Goal: Task Accomplishment & Management: Use online tool/utility

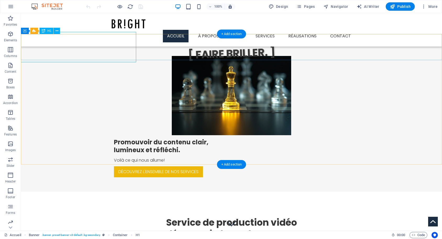
click at [100, 53] on div "[ FAIRE BRILLER. ]" at bounding box center [232, 47] width 422 height 41
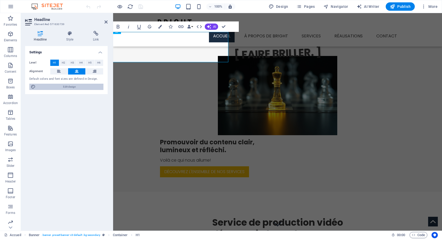
click at [52, 85] on span "Edit design" at bounding box center [69, 87] width 65 height 6
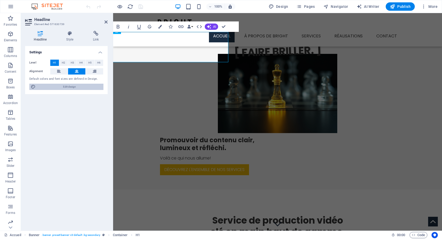
select select "px"
select select "300"
select select "px"
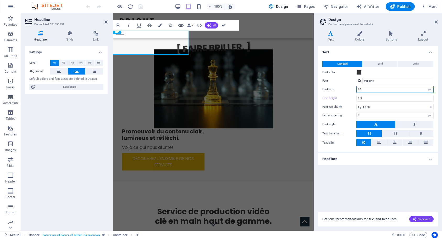
click at [407, 88] on input "16" at bounding box center [395, 89] width 77 height 6
drag, startPoint x: 374, startPoint y: 88, endPoint x: 343, endPoint y: 90, distance: 30.4
click at [357, 90] on input "16" at bounding box center [395, 89] width 77 height 6
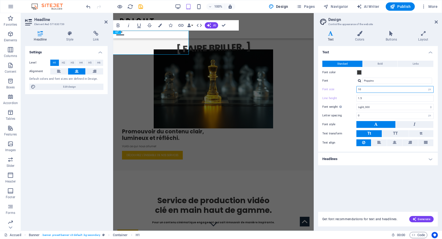
type input "10"
click at [387, 74] on div "Font color" at bounding box center [377, 72] width 111 height 6
click at [380, 98] on input "1.5" at bounding box center [395, 98] width 77 height 6
drag, startPoint x: 380, startPoint y: 98, endPoint x: 348, endPoint y: 100, distance: 32.2
click at [357, 100] on input "1.5" at bounding box center [395, 98] width 77 height 6
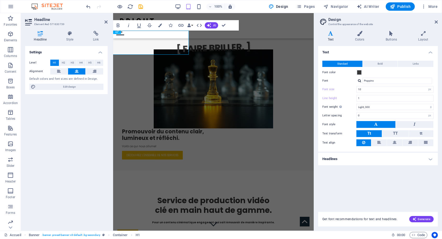
click at [374, 74] on div "Font color" at bounding box center [377, 72] width 111 height 6
type input "1.5"
type input "16"
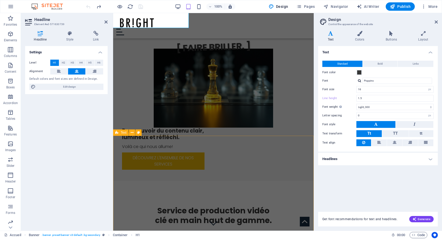
scroll to position [27, 0]
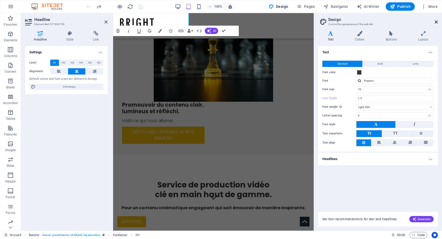
click at [435, 22] on icon at bounding box center [436, 22] width 3 height 4
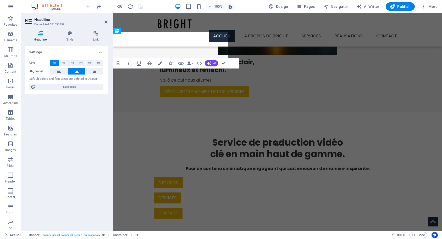
scroll to position [0, 0]
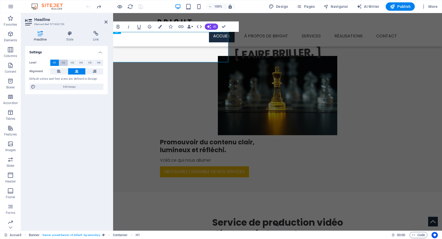
click at [64, 63] on span "H2" at bounding box center [63, 63] width 3 height 6
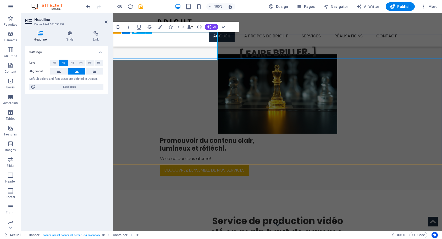
click at [197, 51] on h2 "[ FAIRE BRILLER. ]" at bounding box center [277, 53] width 303 height 22
drag, startPoint x: 205, startPoint y: 51, endPoint x: 198, endPoint y: 51, distance: 6.8
click at [198, 51] on div "[ FAIRE BRILLER. ]" at bounding box center [278, 46] width 330 height 36
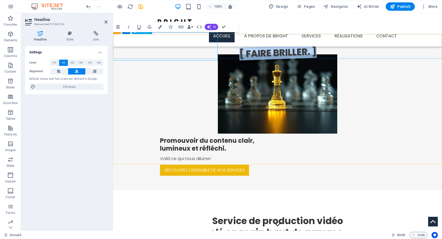
drag, startPoint x: 203, startPoint y: 51, endPoint x: 126, endPoint y: 52, distance: 77.0
click at [126, 52] on h2 "[ FAIRE BRILLER. ]" at bounding box center [277, 53] width 303 height 22
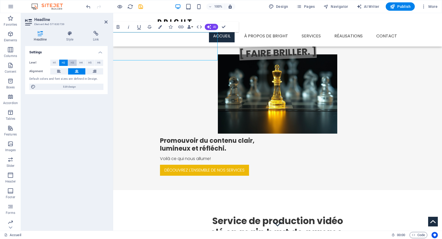
click at [71, 63] on span "H3" at bounding box center [72, 63] width 3 height 6
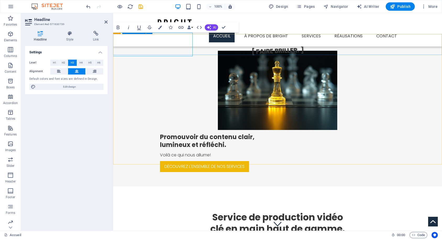
click at [204, 47] on div "[ FAIRE BRILLER. ]" at bounding box center [277, 44] width 329 height 21
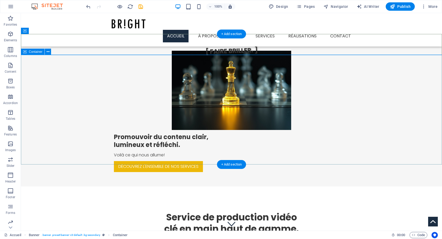
click at [228, 59] on div "Promouvoir du contenu clair, lumineux et réfléchi. Voilà ce qui nous allume! Dé…" at bounding box center [231, 121] width 421 height 132
click at [227, 59] on div "Promouvoir du contenu clair, lumineux et réfléchi. Voilà ce qui nous allume! Dé…" at bounding box center [231, 121] width 421 height 132
click at [37, 52] on span "Container" at bounding box center [36, 51] width 14 height 3
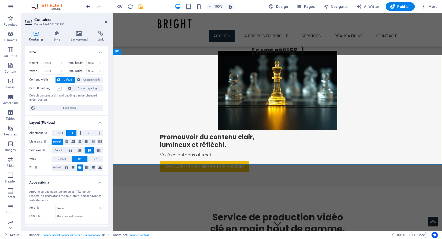
click at [60, 89] on label at bounding box center [59, 88] width 5 height 5
click at [0, 0] on input "Default padding" at bounding box center [0, 0] width 0 height 0
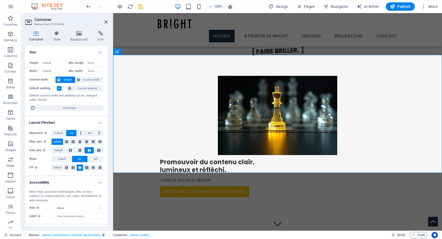
click at [60, 89] on label at bounding box center [59, 88] width 5 height 5
click at [0, 0] on input "Default padding" at bounding box center [0, 0] width 0 height 0
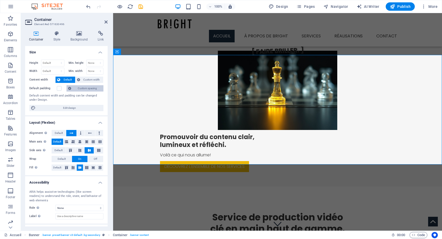
click at [83, 89] on span "Custom spacing" at bounding box center [87, 88] width 29 height 6
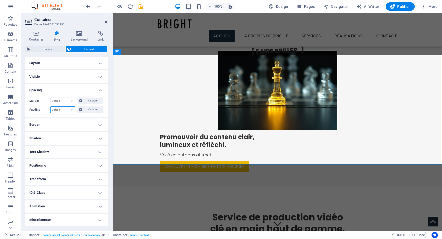
click at [72, 111] on select "Default px rem % vh vw Custom" at bounding box center [63, 110] width 24 height 6
select select "px"
click option "px" at bounding box center [0, 0] width 0 height 0
type input "0"
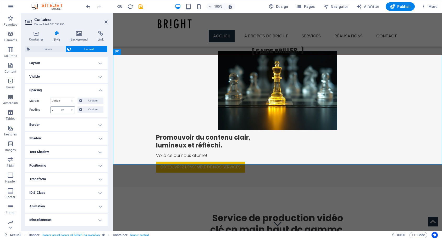
select select "DISABLED_OPTION_VALUE"
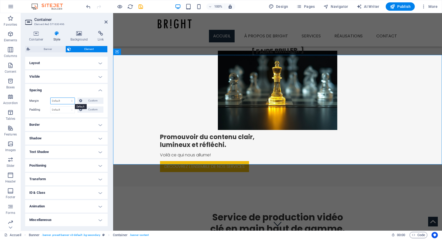
click at [51, 98] on select "Default auto px % rem vw vh Custom" at bounding box center [63, 101] width 24 height 6
select select "px"
click option "px" at bounding box center [0, 0] width 0 height 0
type input "0"
select select "DISABLED_OPTION_VALUE"
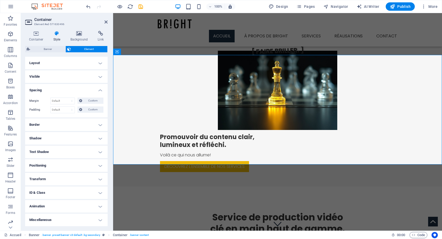
click at [104, 22] on header "Container Element #ed-571630496" at bounding box center [66, 20] width 82 height 14
click at [105, 22] on icon at bounding box center [105, 22] width 3 height 4
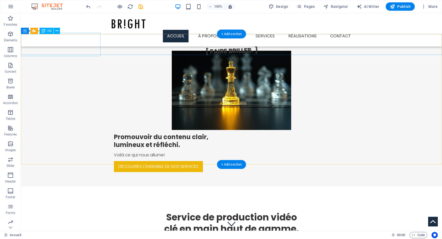
click at [85, 52] on div "[ FAIRE BRILLER. ]" at bounding box center [231, 45] width 421 height 36
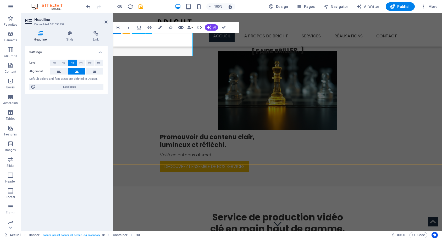
click at [149, 51] on h3 "[ FAIRE BRILLER. ]" at bounding box center [277, 51] width 303 height 18
drag, startPoint x: 179, startPoint y: 51, endPoint x: 122, endPoint y: 51, distance: 57.3
click at [122, 51] on div "[ FAIRE BRILLER. ]" at bounding box center [277, 44] width 329 height 32
click at [162, 50] on h3 "[ FAIRE BRILLER. ]" at bounding box center [277, 51] width 303 height 18
click at [160, 50] on h3 "[ FAIRE BRILLER. ]" at bounding box center [277, 51] width 303 height 18
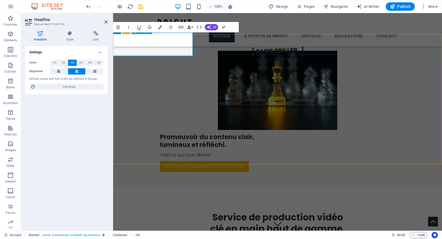
scroll to position [0, 0]
click at [175, 48] on h3 "[ FAIRE BRILLER. ]" at bounding box center [277, 51] width 303 height 18
click at [278, 65] on div "Promouvoir du contenu clair, lumineux et réfléchi. Voilà ce qui nous allume! Dé…" at bounding box center [277, 121] width 329 height 132
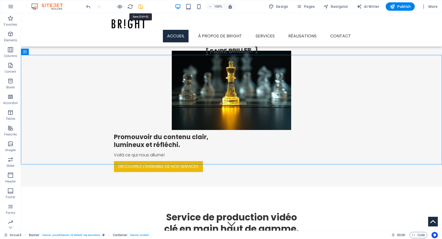
click at [138, 6] on icon "save" at bounding box center [141, 7] width 6 height 6
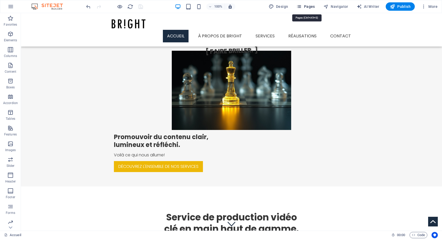
click at [313, 9] on span "Pages" at bounding box center [305, 6] width 18 height 5
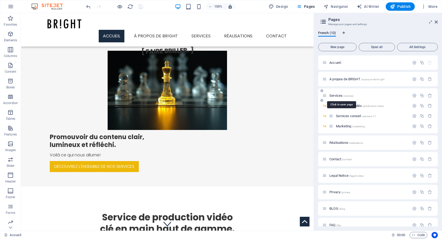
click at [331, 95] on span "Services /services" at bounding box center [341, 96] width 24 height 4
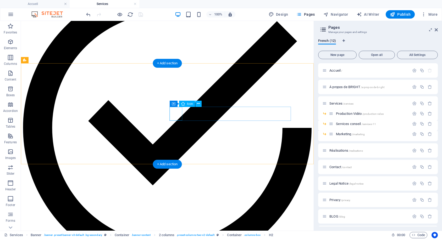
scroll to position [294, 0]
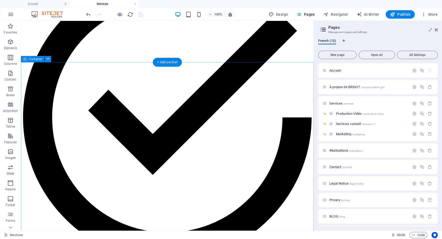
scroll to position [1575, 0]
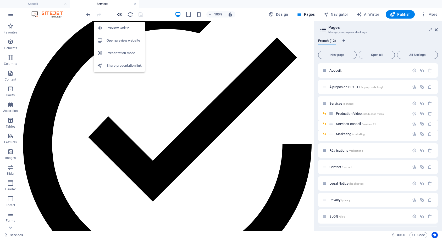
click at [117, 14] on icon "button" at bounding box center [120, 15] width 6 height 6
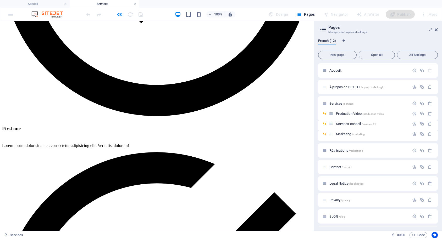
scroll to position [294, 0]
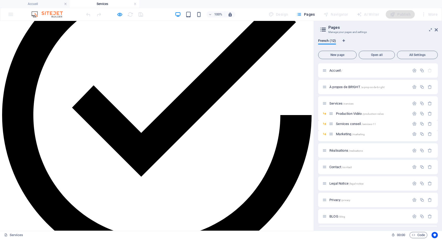
scroll to position [374, 0]
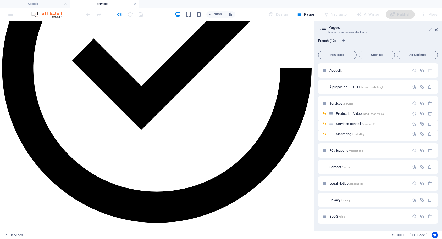
drag, startPoint x: 35, startPoint y: 98, endPoint x: 131, endPoint y: 103, distance: 96.2
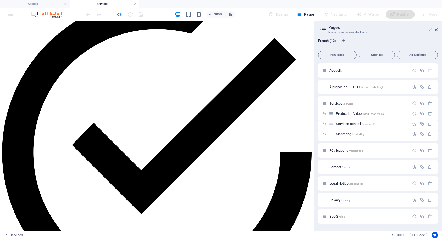
scroll to position [1335, 0]
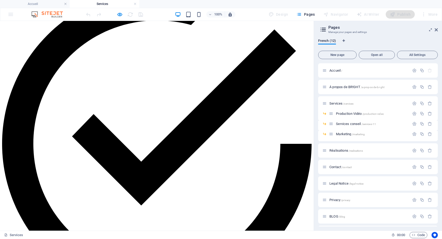
copy div "Loremips dolorsit Ametconsec ad elitseddo ei tempori Utlaboreet do magna aliqua…"
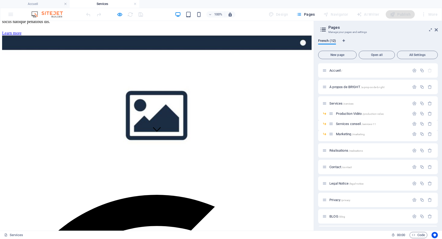
scroll to position [27, 0]
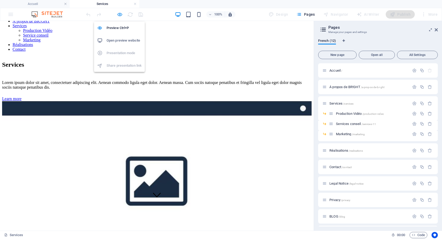
click at [119, 16] on icon "button" at bounding box center [120, 15] width 6 height 6
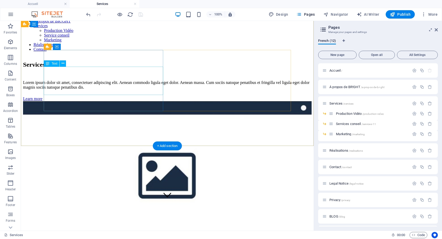
click at [73, 80] on div "Lorem ipsum dolor sit amet, consectetuer adipiscing elit. Aenean commodo ligula…" at bounding box center [167, 84] width 288 height 9
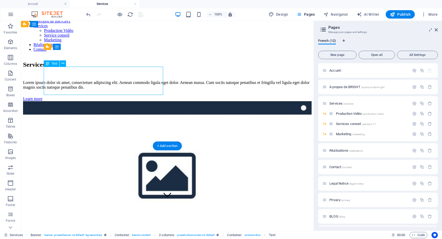
click at [133, 90] on div "Lorem ipsum dolor sit amet, consectetuer adipiscing elit. Aenean commodo ligula…" at bounding box center [167, 84] width 288 height 9
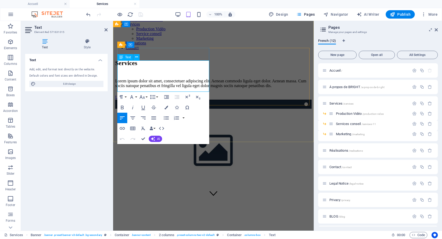
scroll to position [17, 0]
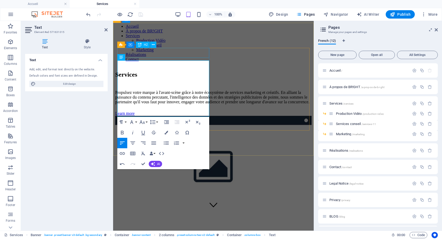
click at [146, 71] on div "Services" at bounding box center [213, 74] width 196 height 7
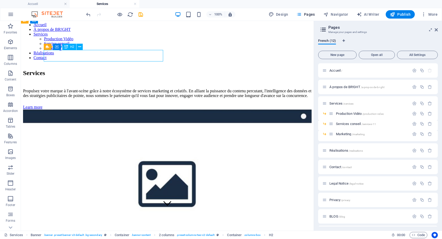
click at [76, 70] on div "Services" at bounding box center [167, 73] width 288 height 7
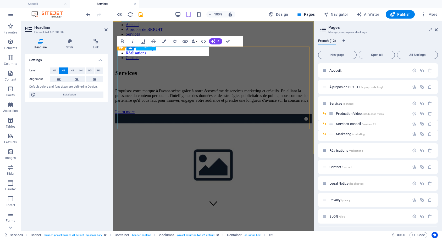
click at [121, 70] on h2 "Services" at bounding box center [213, 73] width 196 height 7
click at [142, 89] on div "Propulsez votre marque à l'avant-scène grâce à notre écosystème de services mar…" at bounding box center [213, 96] width 196 height 14
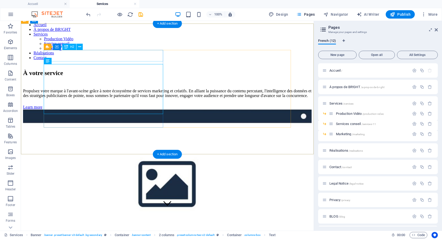
click at [59, 70] on div "À votre service" at bounding box center [167, 73] width 288 height 7
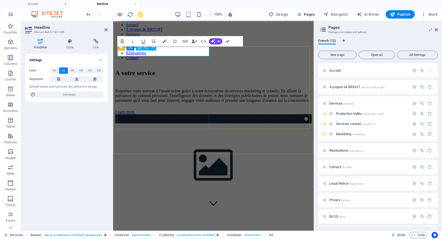
click at [129, 70] on h2 "À votre service" at bounding box center [213, 73] width 196 height 7
click at [172, 114] on div "Learn more" at bounding box center [213, 112] width 196 height 5
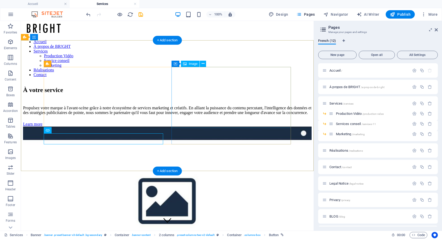
scroll to position [0, 0]
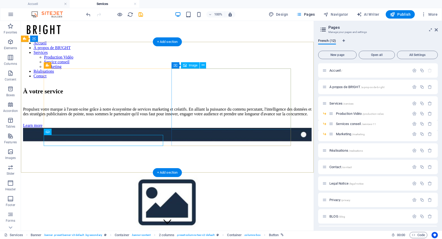
click at [218, 128] on figure at bounding box center [167, 202] width 288 height 149
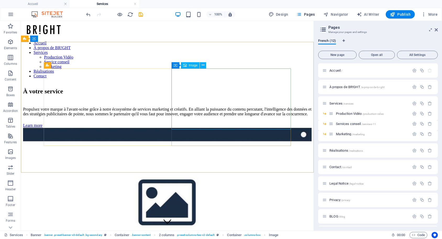
click at [191, 65] on span "Image" at bounding box center [193, 65] width 9 height 3
click at [227, 128] on figure at bounding box center [167, 202] width 288 height 149
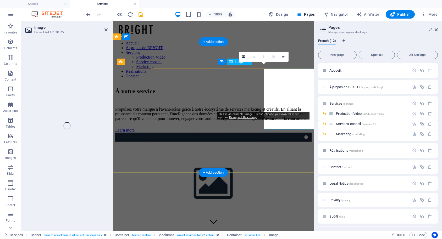
select select "%"
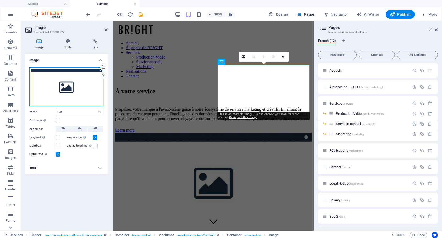
click at [73, 87] on div "Drag files here, click to choose files or select files from Files or our free s…" at bounding box center [66, 87] width 74 height 39
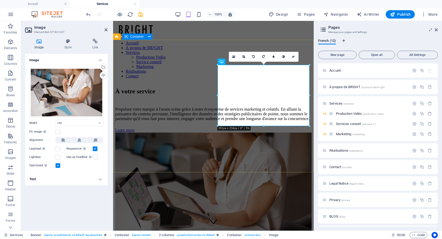
click at [198, 83] on div "À votre service Propulsez votre marque à l'avant-scène grâce à notre écosystème…" at bounding box center [213, 174] width 196 height 182
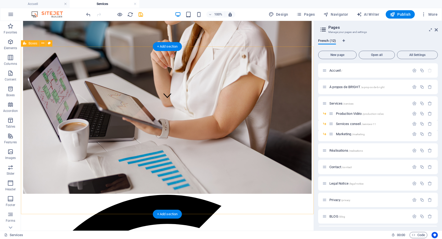
scroll to position [133, 0]
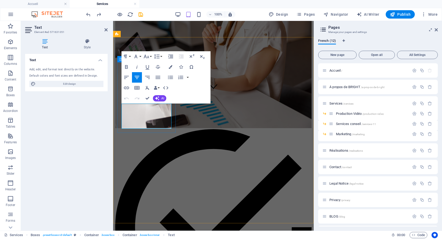
drag, startPoint x: 159, startPoint y: 126, endPoint x: 122, endPoint y: 107, distance: 41.7
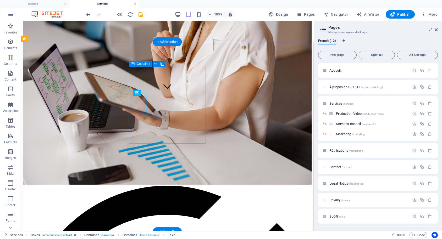
scroll to position [133, 0]
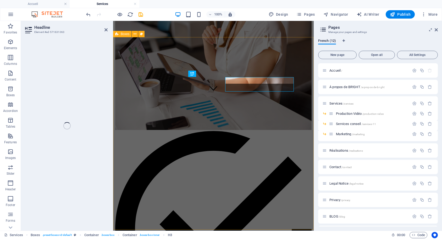
scroll to position [135, 0]
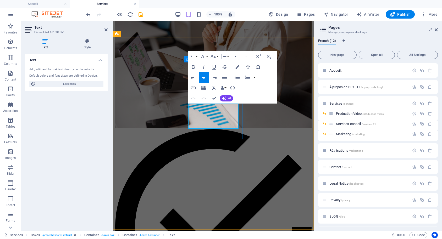
drag, startPoint x: 191, startPoint y: 107, endPoint x: 230, endPoint y: 125, distance: 42.6
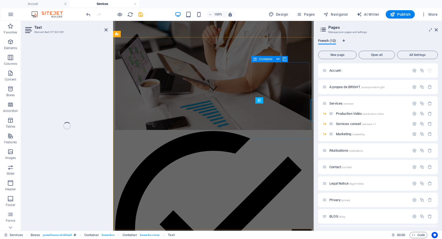
scroll to position [135, 0]
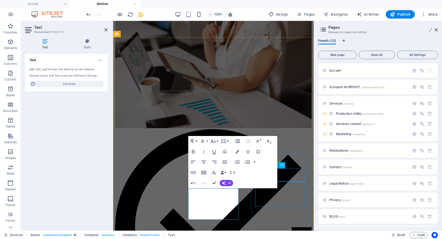
scroll to position [133, 0]
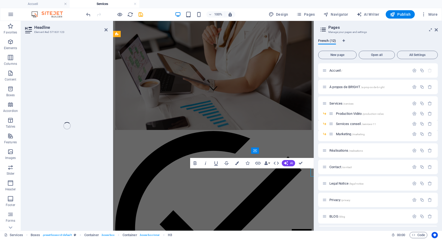
scroll to position [135, 0]
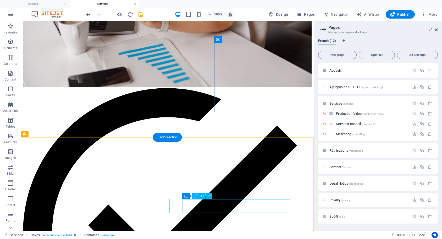
scroll to position [240, 0]
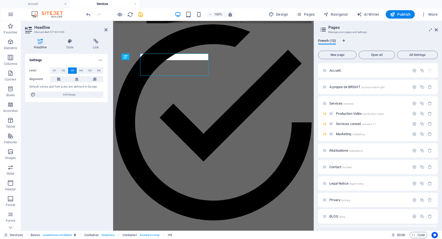
scroll to position [244, 0]
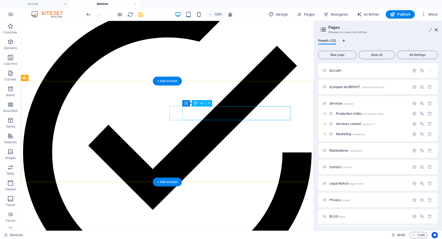
scroll to position [400, 0]
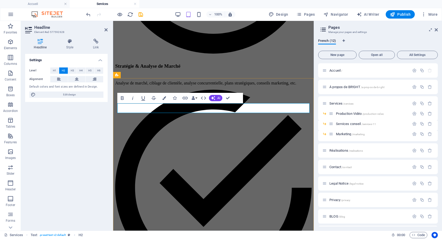
copy h2 "exhaustive"
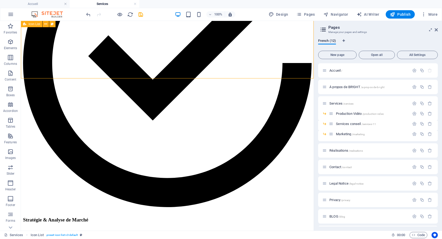
scroll to position [400, 0]
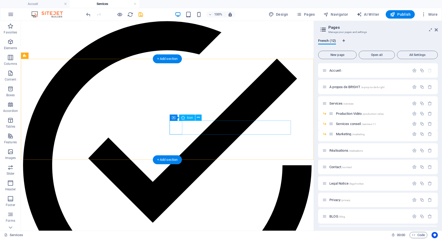
scroll to position [320, 0]
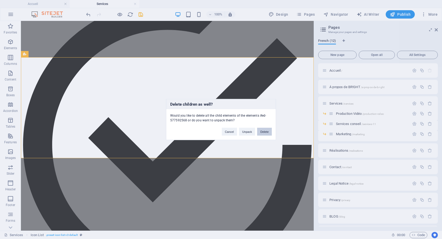
click at [262, 133] on button "Delete" at bounding box center [264, 132] width 15 height 8
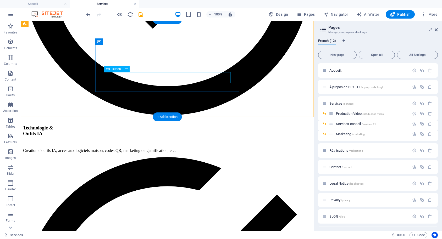
scroll to position [1442, 0]
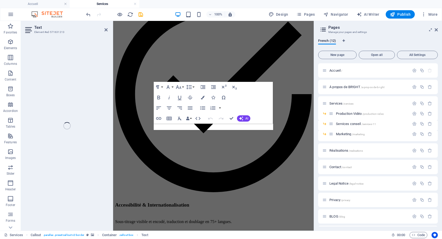
scroll to position [1289, 0]
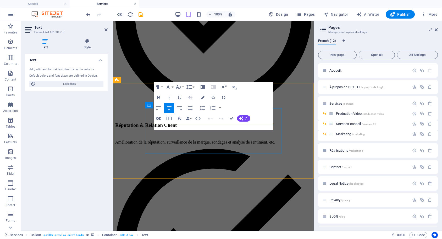
drag, startPoint x: 237, startPoint y: 129, endPoint x: 180, endPoint y: 129, distance: 57.3
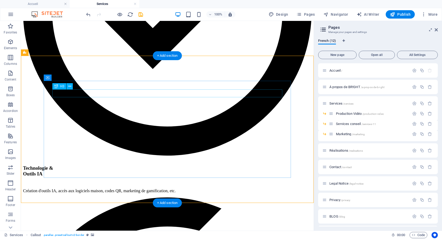
scroll to position [1432, 0]
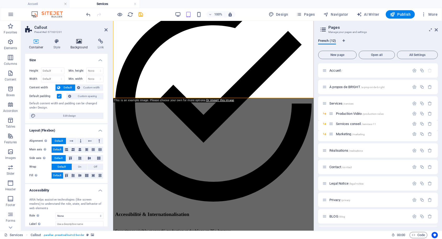
drag, startPoint x: 19, startPoint y: 47, endPoint x: 77, endPoint y: 38, distance: 58.2
click at [77, 38] on div "Container Style Background Link Size Height Default px rem % vh vw Min. height …" at bounding box center [66, 133] width 91 height 196
click at [80, 42] on icon at bounding box center [78, 41] width 25 height 5
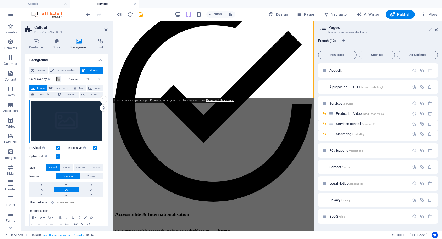
click at [47, 115] on div "Drag files here, click to choose files or select files from Files or our free s…" at bounding box center [66, 121] width 74 height 43
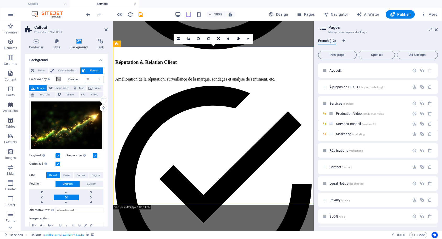
scroll to position [1325, 0]
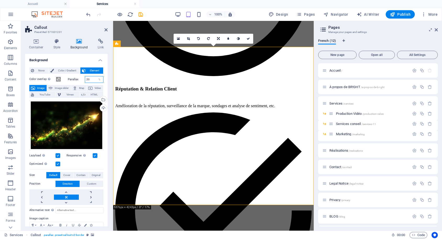
click at [85, 80] on input "20" at bounding box center [94, 79] width 18 height 6
type input "40"
click at [107, 30] on icon at bounding box center [105, 30] width 3 height 4
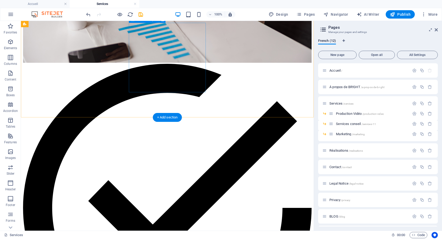
scroll to position [337, 0]
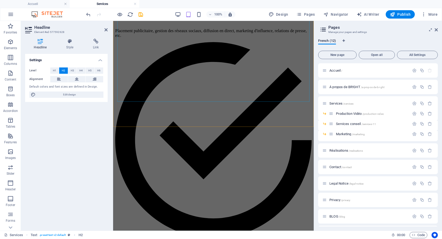
scroll to position [1245, 0]
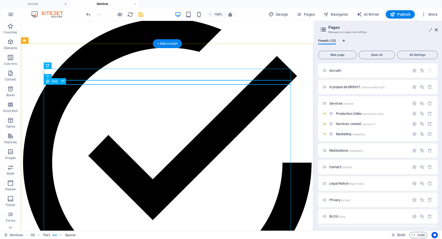
scroll to position [334, 0]
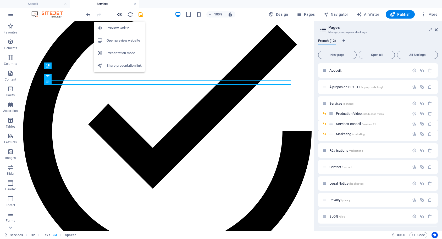
click at [119, 12] on icon "button" at bounding box center [120, 15] width 6 height 6
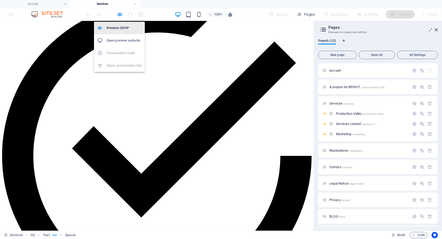
click at [103, 27] on div at bounding box center [101, 27] width 9 height 5
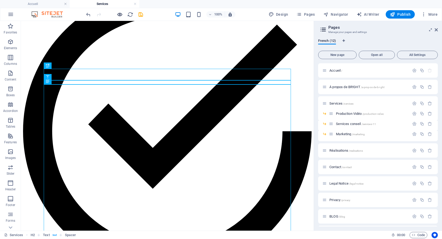
click at [116, 14] on span "button" at bounding box center [119, 15] width 6 height 6
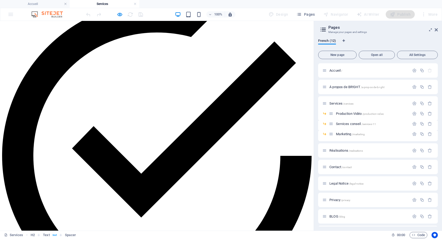
drag, startPoint x: 34, startPoint y: 75, endPoint x: 92, endPoint y: 77, distance: 57.6
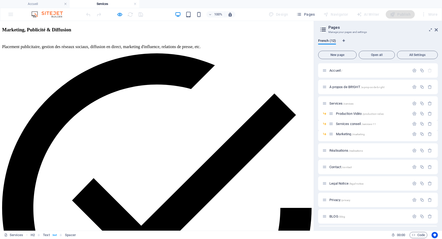
scroll to position [1322, 0]
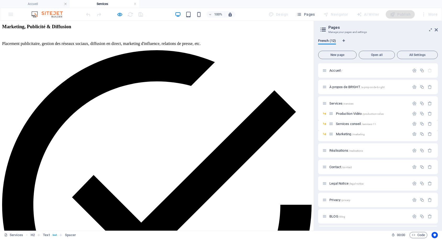
copy div "Lorem ipsumdolor si ame consecte adipisci: Elitseddoe te incididun ut laboree D…"
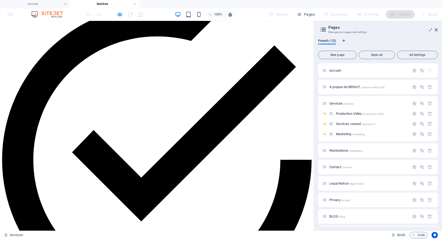
scroll to position [1349, 0]
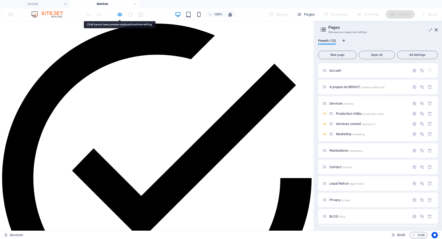
copy div "Lorem ipsumdolor si ame consecte adipisci: Elitseddoe te incididun ut laboree D…"
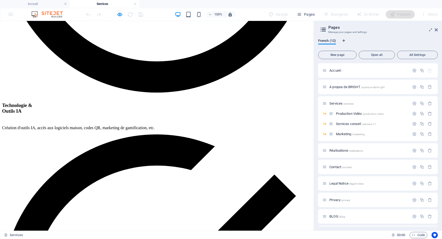
scroll to position [1616, 0]
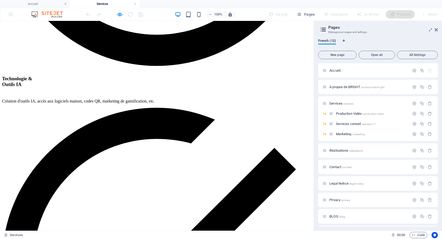
click at [10, 15] on div "100% Design Pages Navigator AI Writer Publish More" at bounding box center [220, 14] width 441 height 13
click at [117, 14] on icon "button" at bounding box center [120, 15] width 6 height 6
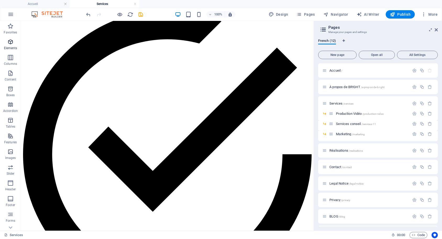
click at [10, 43] on icon "button" at bounding box center [10, 42] width 6 height 6
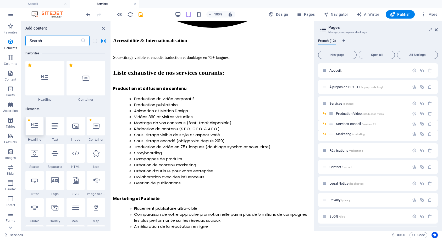
scroll to position [56, 0]
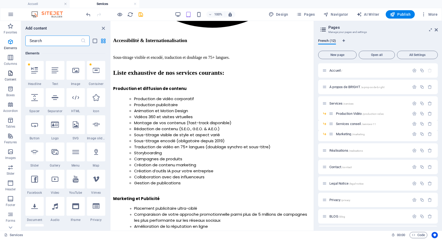
click at [9, 75] on icon "button" at bounding box center [10, 73] width 6 height 6
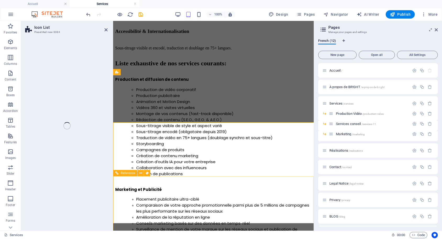
scroll to position [1798, 0]
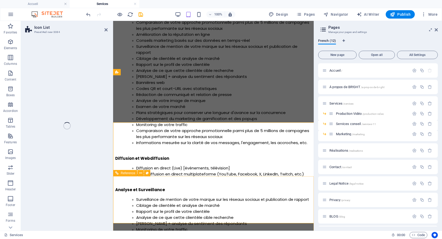
select select "rem"
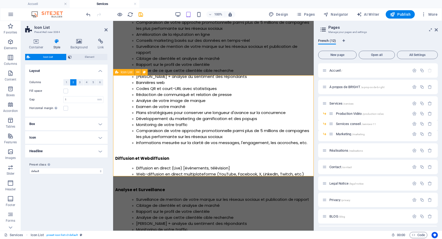
click at [105, 28] on icon at bounding box center [105, 30] width 3 height 4
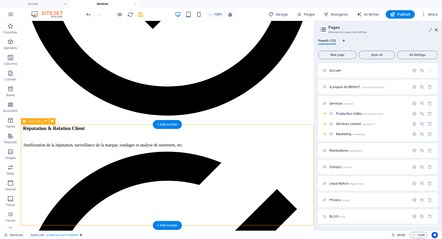
select select "rem"
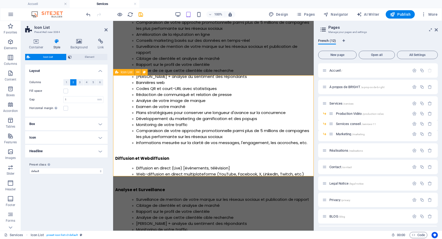
click at [11, 47] on p "Elements" at bounding box center [10, 48] width 13 height 4
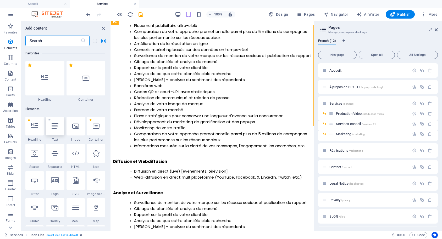
scroll to position [56, 0]
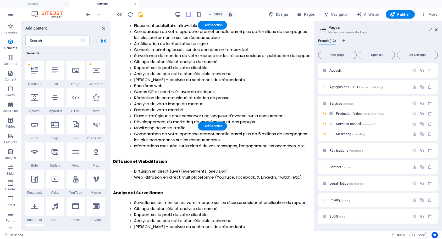
drag, startPoint x: 148, startPoint y: 95, endPoint x: 210, endPoint y: 78, distance: 65.0
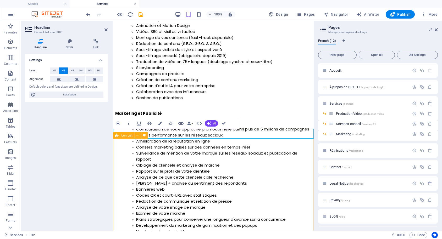
scroll to position [1745, 0]
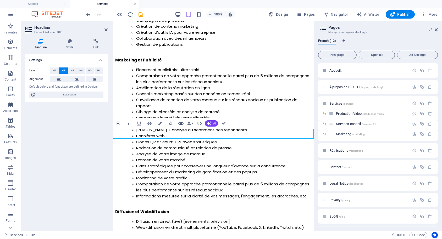
drag, startPoint x: 166, startPoint y: 133, endPoint x: 113, endPoint y: 135, distance: 53.4
drag, startPoint x: 114, startPoint y: 133, endPoint x: 111, endPoint y: 133, distance: 3.4
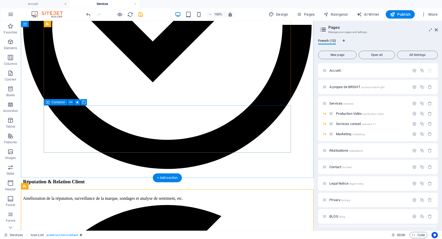
scroll to position [1798, 0]
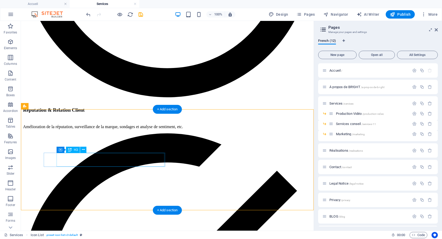
scroll to position [1825, 0]
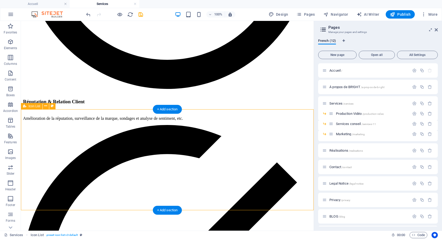
select select "rem"
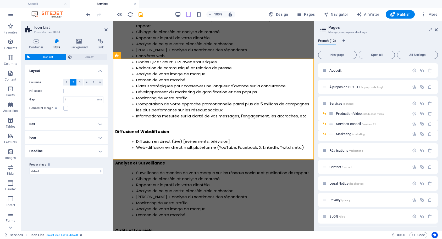
click at [70, 154] on h4 "Headline" at bounding box center [66, 151] width 82 height 13
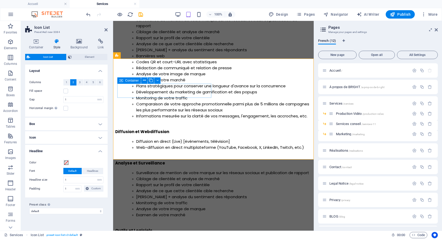
scroll to position [1798, 0]
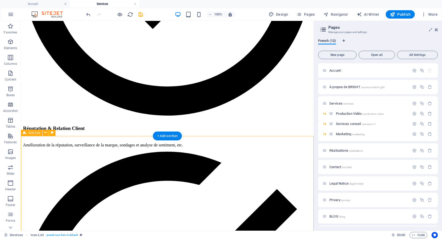
select select "rem"
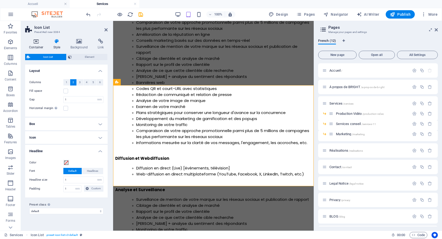
click at [35, 46] on h4 "Container" at bounding box center [37, 44] width 24 height 11
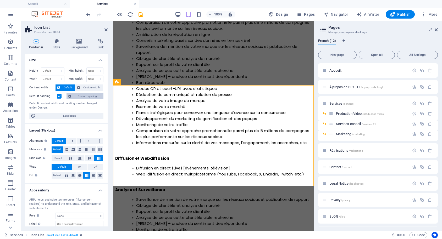
click at [78, 97] on span "Custom spacing" at bounding box center [87, 96] width 29 height 6
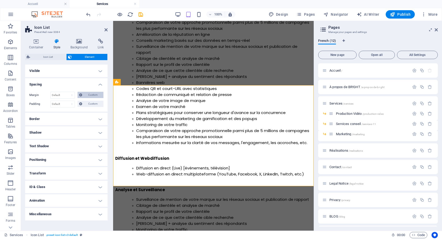
click at [88, 95] on span "Custom" at bounding box center [93, 95] width 18 height 6
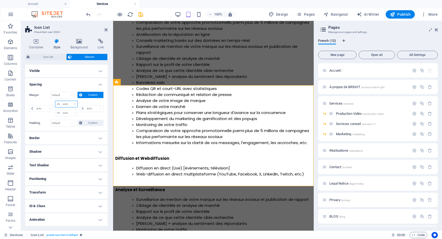
click at [55, 101] on select "auto px % rem vw vh" at bounding box center [66, 104] width 22 height 6
select select "px"
click option "px" at bounding box center [0, 0] width 0 height 0
type input "0"
select select "px"
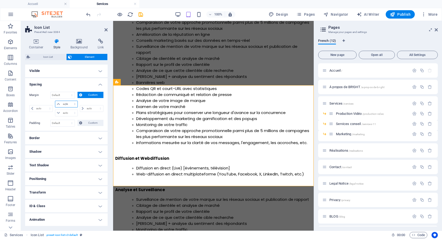
type input "0"
select select "px"
type input "0"
select select "px"
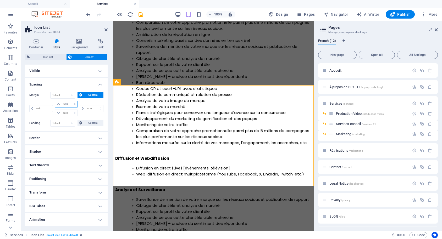
type input "0"
select select "px"
type input "-15"
select select "DISABLED_OPTION_VALUE"
click at [85, 100] on div "Margin Default auto px % rem vw vh Custom Custom 0 auto px % rem vw vh -15 auto…" at bounding box center [66, 105] width 74 height 26
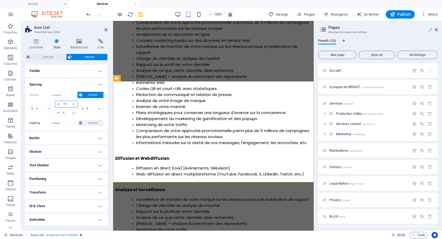
click at [67, 105] on input "-15" at bounding box center [70, 104] width 16 height 6
type input "-1"
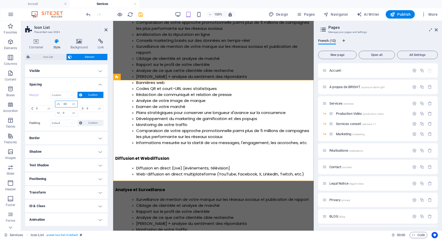
drag, startPoint x: 63, startPoint y: 104, endPoint x: 68, endPoint y: 104, distance: 5.0
click at [68, 104] on input "-20" at bounding box center [70, 104] width 16 height 6
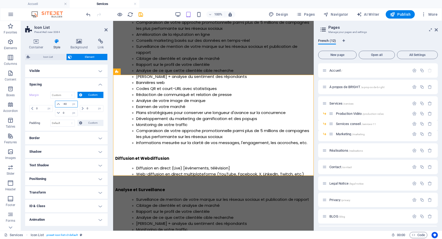
type input "-4"
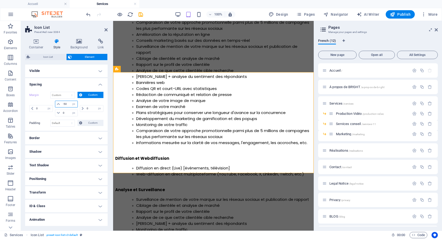
drag, startPoint x: 64, startPoint y: 104, endPoint x: 76, endPoint y: 104, distance: 12.0
click at [76, 104] on input "-50" at bounding box center [70, 104] width 16 height 6
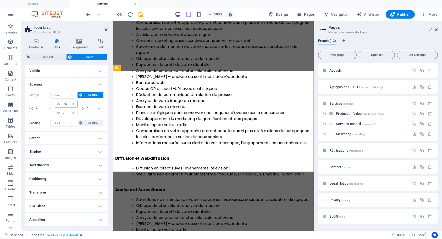
drag, startPoint x: 64, startPoint y: 104, endPoint x: 70, endPoint y: 104, distance: 6.3
click at [70, 104] on input "-55" at bounding box center [70, 104] width 16 height 6
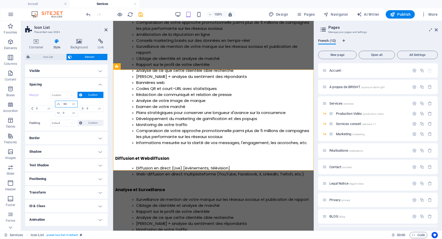
drag, startPoint x: 64, startPoint y: 103, endPoint x: 67, endPoint y: 103, distance: 3.4
click at [67, 103] on input "-60" at bounding box center [70, 104] width 16 height 6
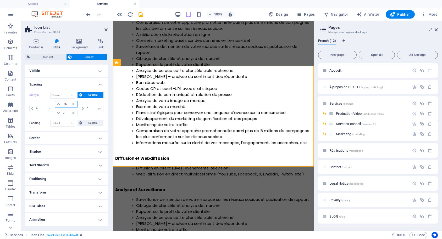
drag, startPoint x: 63, startPoint y: 104, endPoint x: 67, endPoint y: 104, distance: 3.7
click at [67, 104] on input "-75" at bounding box center [70, 104] width 16 height 6
type input "-60"
click at [74, 85] on h4 "Spacing" at bounding box center [66, 82] width 82 height 9
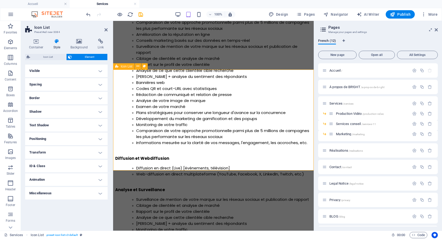
click at [36, 42] on icon at bounding box center [36, 41] width 22 height 5
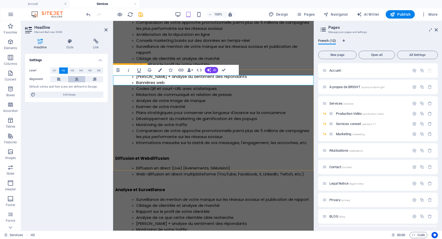
click at [79, 79] on button at bounding box center [77, 79] width 18 height 6
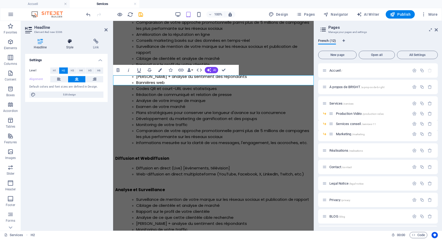
click at [68, 43] on icon at bounding box center [70, 41] width 25 height 5
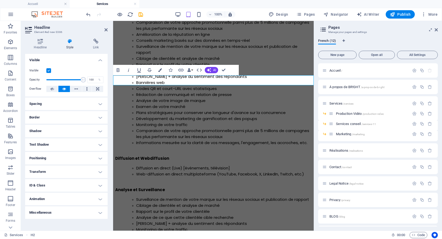
click at [86, 102] on h4 "Spacing" at bounding box center [66, 104] width 82 height 13
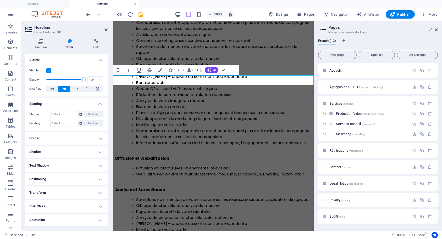
drag, startPoint x: 97, startPoint y: 175, endPoint x: 99, endPoint y: 180, distance: 5.0
click at [96, 175] on h4 "Positioning" at bounding box center [66, 179] width 82 height 13
click at [97, 179] on h4 "Positioning" at bounding box center [66, 177] width 82 height 9
click at [43, 44] on icon at bounding box center [40, 41] width 30 height 5
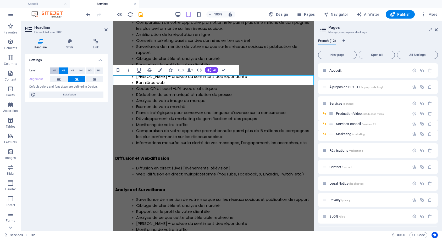
click at [55, 72] on span "H1" at bounding box center [54, 71] width 3 height 6
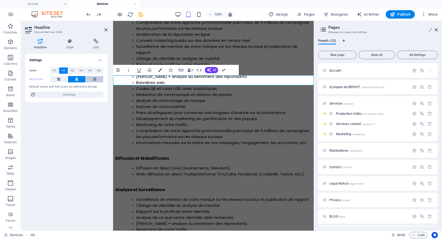
click at [99, 80] on button at bounding box center [95, 79] width 18 height 6
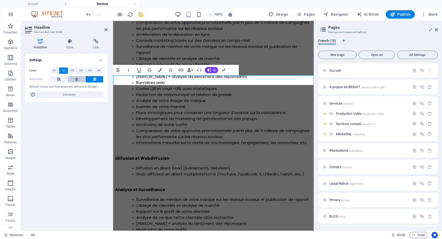
drag, startPoint x: 74, startPoint y: 77, endPoint x: 37, endPoint y: 65, distance: 39.3
click at [74, 77] on button at bounding box center [77, 79] width 18 height 6
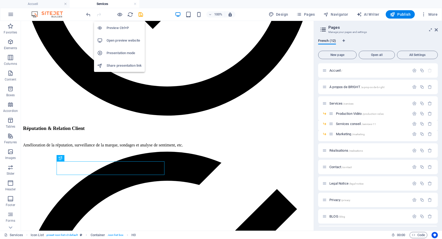
click at [119, 14] on icon "button" at bounding box center [120, 15] width 6 height 6
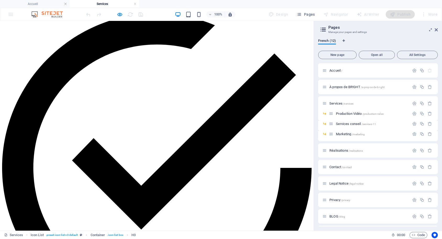
scroll to position [1683, 0]
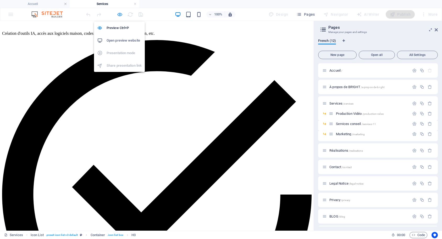
click at [120, 14] on icon "button" at bounding box center [120, 15] width 6 height 6
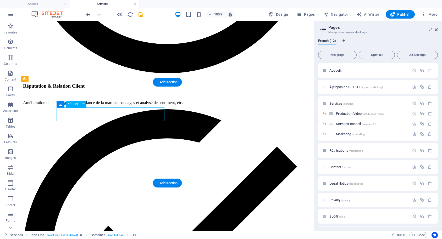
drag, startPoint x: 98, startPoint y: 107, endPoint x: 93, endPoint y: 112, distance: 6.9
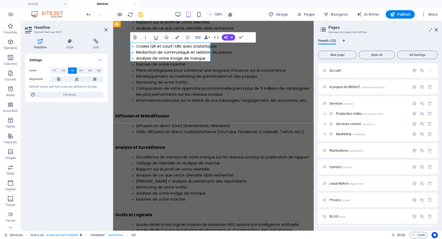
drag, startPoint x: 176, startPoint y: 51, endPoint x: 191, endPoint y: 56, distance: 16.0
click at [136, 38] on icon "button" at bounding box center [135, 37] width 6 height 6
click at [135, 39] on icon "button" at bounding box center [135, 38] width 3 height 4
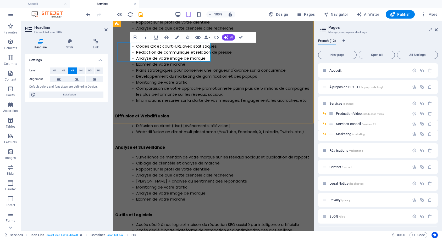
click at [83, 72] on button "H4" at bounding box center [81, 71] width 9 height 6
click at [88, 72] on span "H5" at bounding box center [89, 71] width 3 height 6
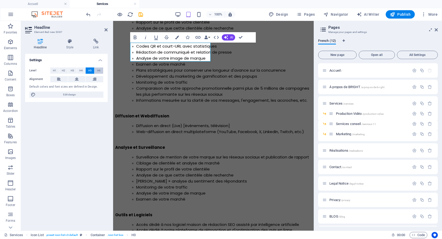
click at [99, 71] on span "H6" at bounding box center [98, 71] width 3 height 6
click at [90, 71] on span "H5" at bounding box center [89, 71] width 3 height 6
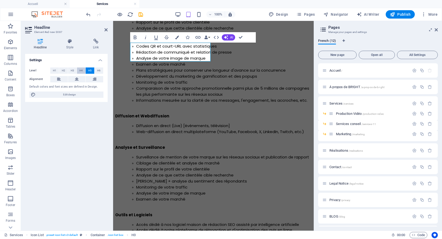
click at [83, 71] on span "H4" at bounding box center [80, 71] width 3 height 6
click at [71, 72] on span "H3" at bounding box center [72, 71] width 3 height 6
click at [66, 72] on button "H2" at bounding box center [63, 71] width 9 height 6
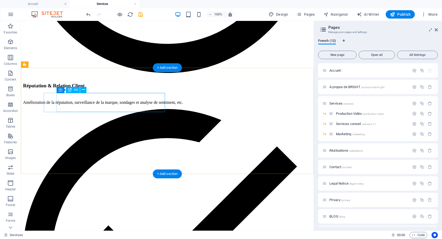
scroll to position [1868, 0]
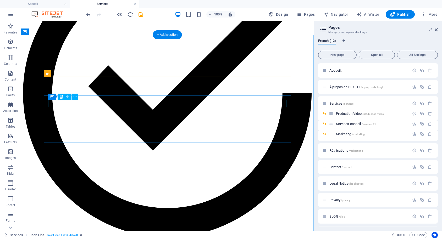
scroll to position [1601, 0]
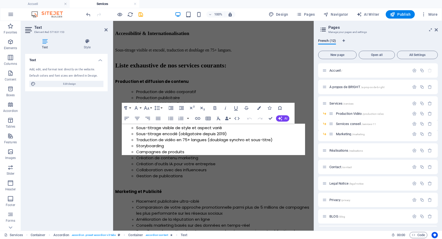
scroll to position [1479, 0]
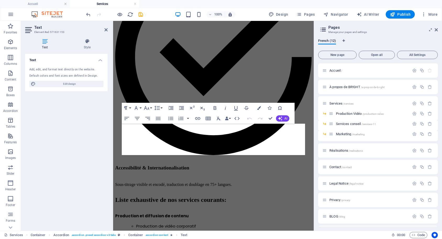
click at [53, 118] on div "Text Add, edit, and format text directly on the website. Default colors and fon…" at bounding box center [66, 140] width 82 height 173
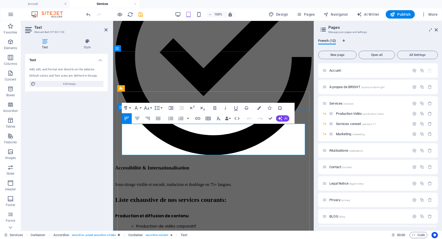
drag, startPoint x: 243, startPoint y: 152, endPoint x: 122, endPoint y: 128, distance: 123.3
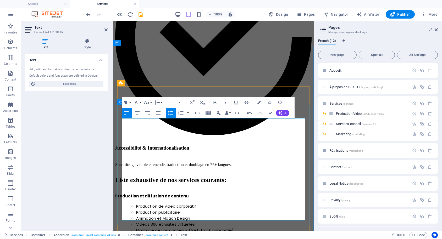
scroll to position [1532, 0]
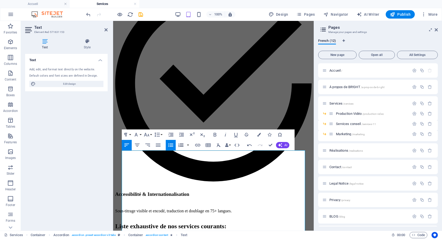
scroll to position [1452, 0]
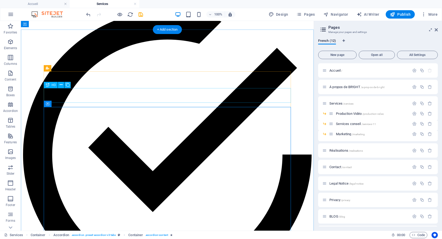
scroll to position [1606, 0]
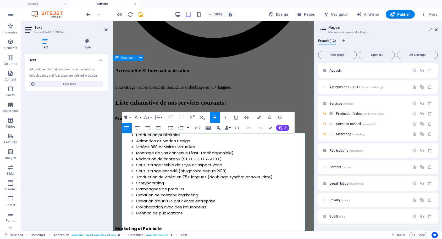
scroll to position [1469, 0]
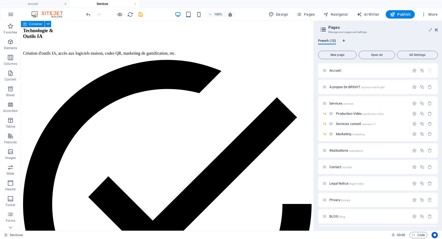
scroll to position [1650, 0]
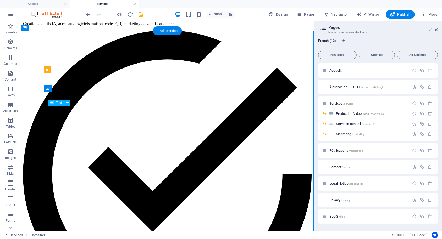
scroll to position [1605, 0]
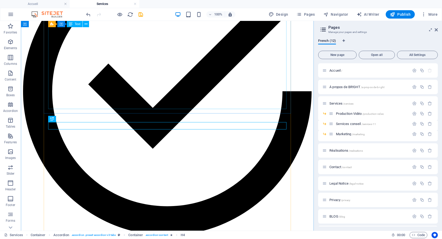
scroll to position [1748, 0]
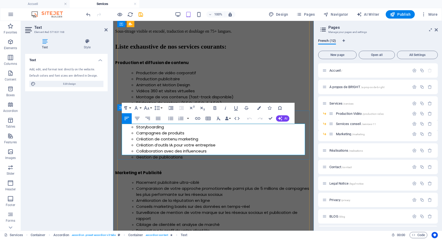
drag, startPoint x: 243, startPoint y: 152, endPoint x: 118, endPoint y: 125, distance: 128.0
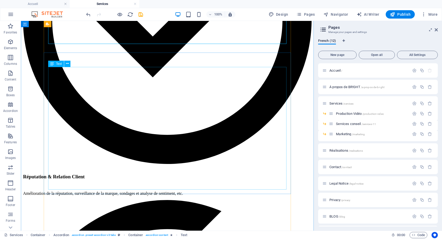
scroll to position [1815, 0]
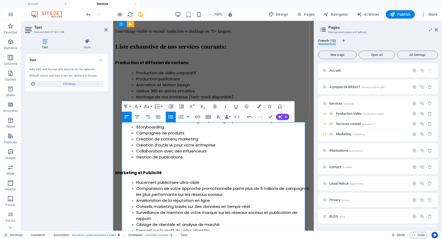
scroll to position [1634, 0]
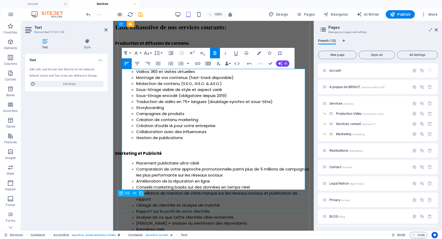
scroll to position [1687, 0]
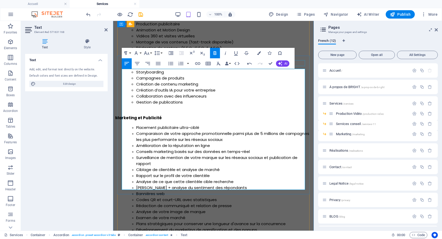
drag, startPoint x: 302, startPoint y: 62, endPoint x: 407, endPoint y: 89, distance: 109.1
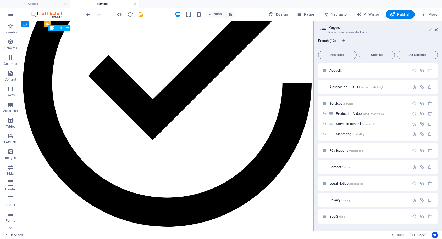
scroll to position [1714, 0]
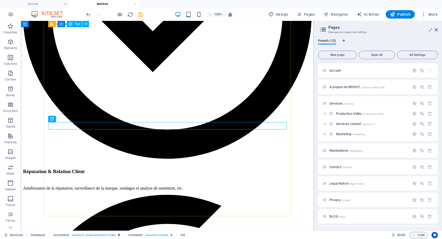
scroll to position [1908, 0]
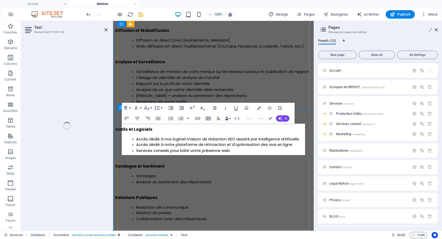
scroll to position [1792, 0]
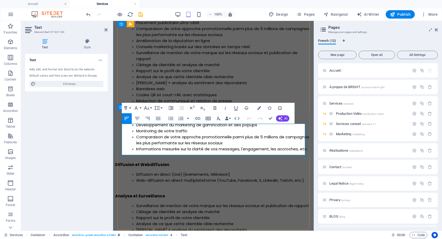
drag, startPoint x: 240, startPoint y: 153, endPoint x: 121, endPoint y: 127, distance: 121.7
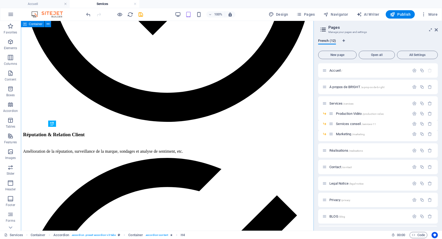
scroll to position [1906, 0]
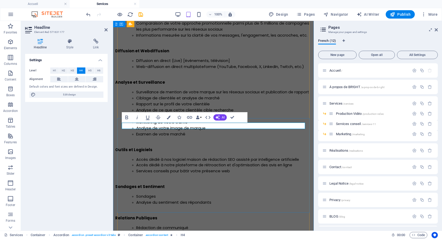
scroll to position [1784, 0]
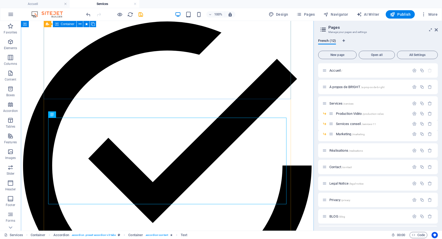
scroll to position [1902, 0]
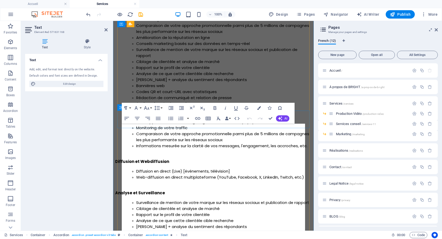
scroll to position [1632, 0]
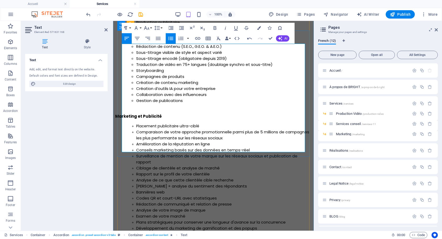
scroll to position [1659, 0]
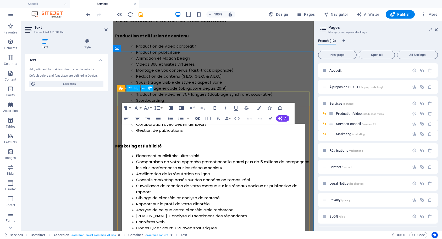
scroll to position [1479, 0]
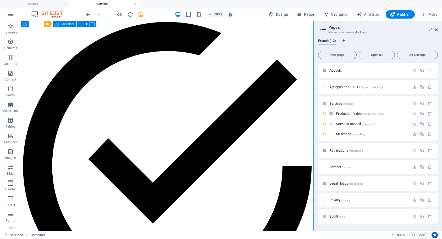
scroll to position [1953, 0]
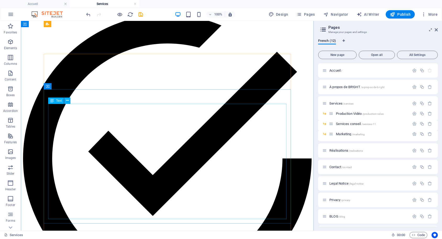
scroll to position [1579, 0]
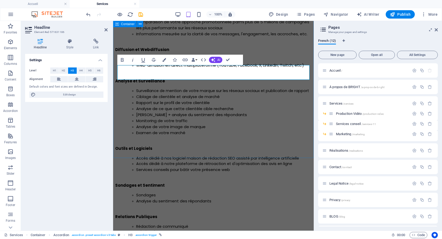
scroll to position [1909, 0]
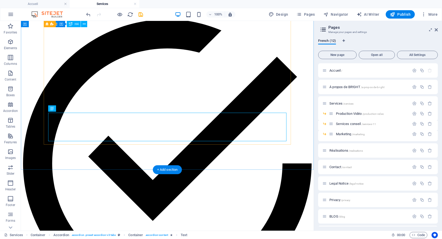
scroll to position [2010, 0]
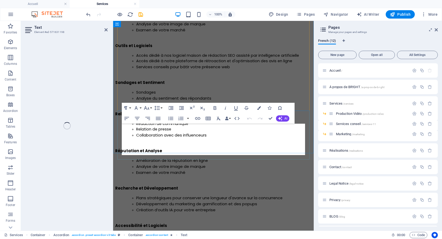
scroll to position [1882, 0]
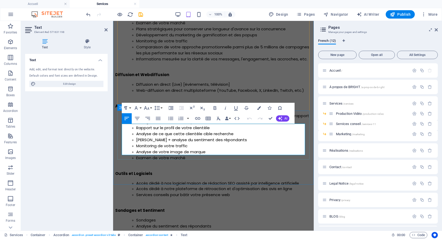
drag, startPoint x: 244, startPoint y: 153, endPoint x: 120, endPoint y: 126, distance: 126.6
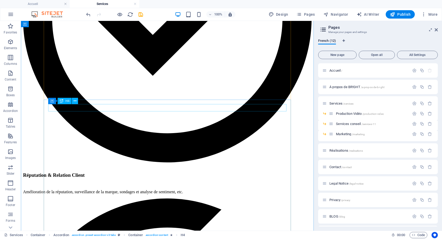
scroll to position [1645, 0]
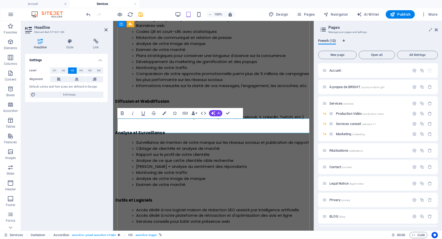
scroll to position [1962, 0]
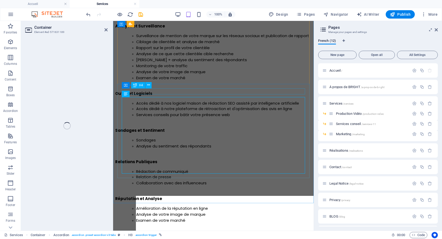
scroll to position [1909, 0]
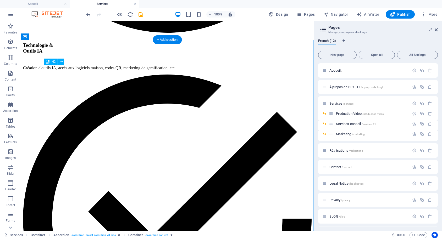
scroll to position [1535, 0]
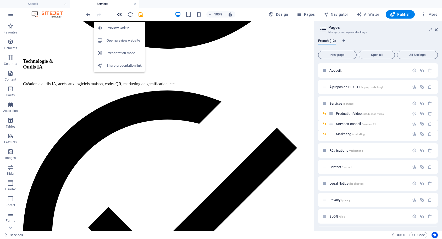
click at [121, 13] on icon "button" at bounding box center [120, 15] width 6 height 6
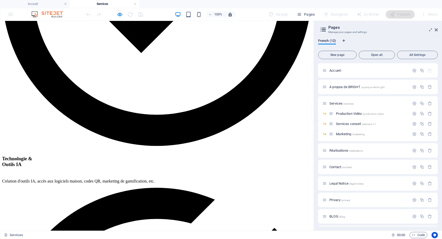
scroll to position [1562, 0]
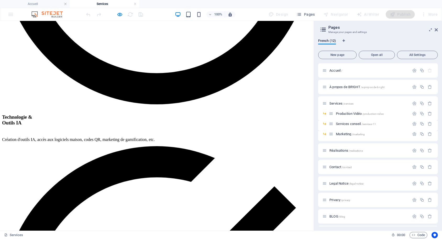
scroll to position [1589, 0]
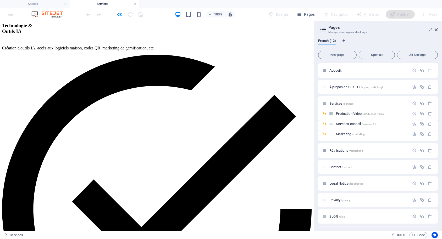
scroll to position [1615, 0]
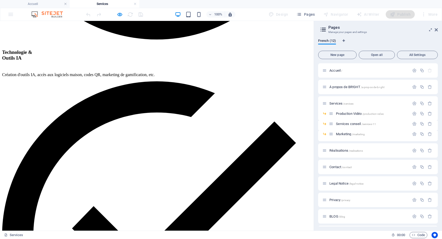
scroll to position [1589, 0]
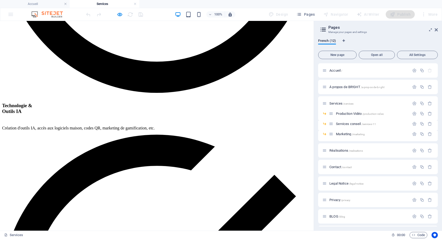
click at [119, 15] on icon "button" at bounding box center [120, 15] width 6 height 6
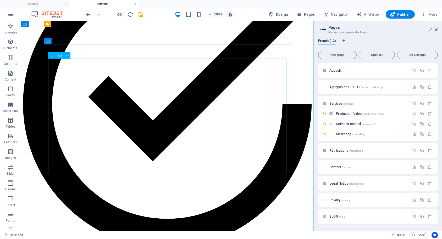
scroll to position [1669, 0]
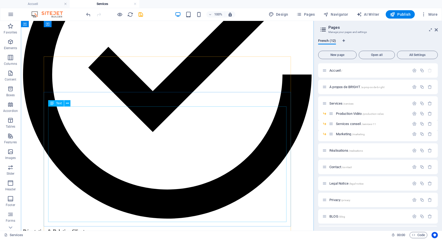
scroll to position [1589, 0]
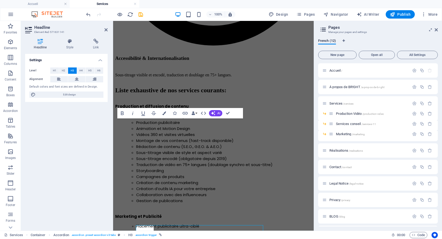
scroll to position [1452, 0]
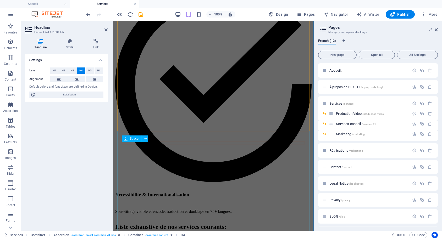
scroll to position [1471, 0]
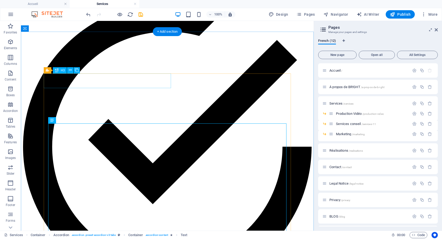
scroll to position [1604, 0]
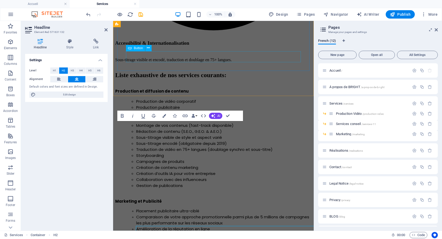
scroll to position [1434, 0]
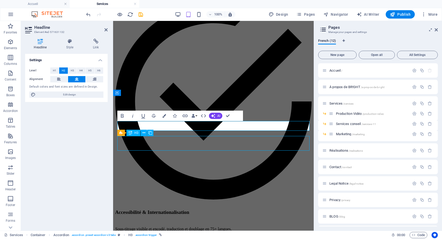
scroll to position [1557, 0]
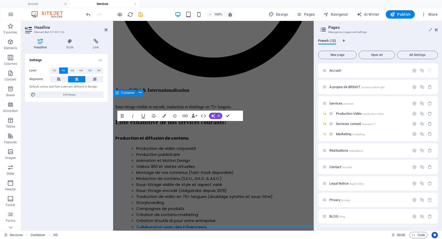
scroll to position [1434, 0]
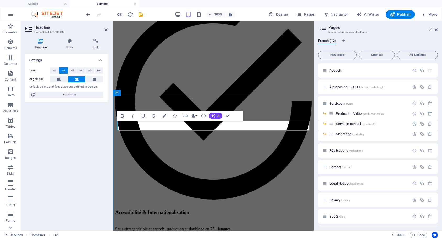
drag, startPoint x: 209, startPoint y: 126, endPoint x: 228, endPoint y: 126, distance: 19.4
drag, startPoint x: 199, startPoint y: 126, endPoint x: 171, endPoint y: 126, distance: 28.0
drag, startPoint x: 185, startPoint y: 127, endPoint x: 257, endPoint y: 129, distance: 72.0
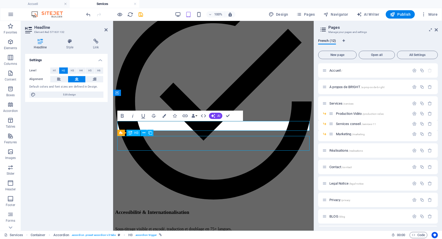
scroll to position [1557, 0]
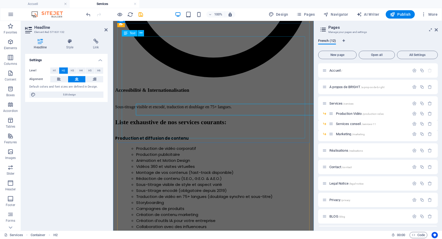
scroll to position [1434, 0]
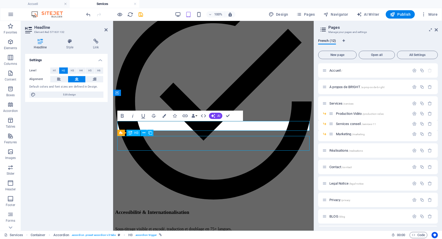
scroll to position [1557, 0]
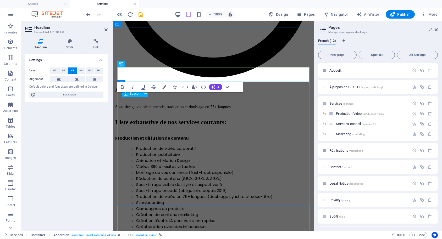
scroll to position [1503, 0]
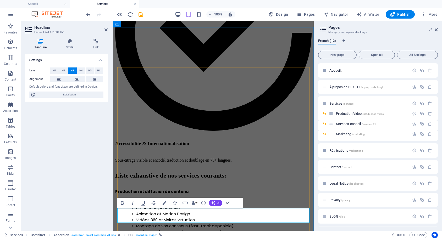
drag, startPoint x: 145, startPoint y: 216, endPoint x: 218, endPoint y: 215, distance: 72.8
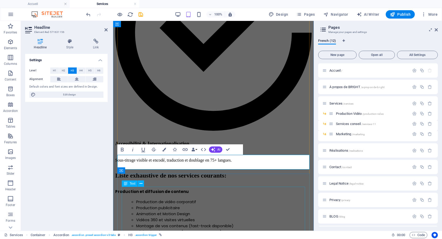
scroll to position [1690, 0]
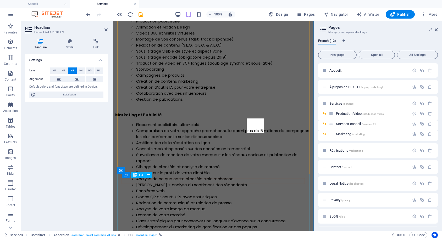
scroll to position [1740, 0]
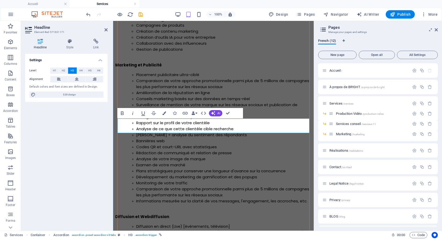
drag, startPoint x: 151, startPoint y: 127, endPoint x: 213, endPoint y: 130, distance: 61.6
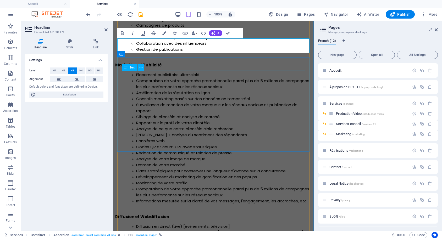
scroll to position [1847, 0]
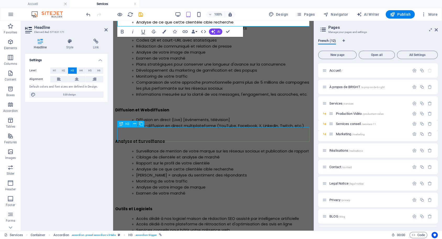
scroll to position [1557, 0]
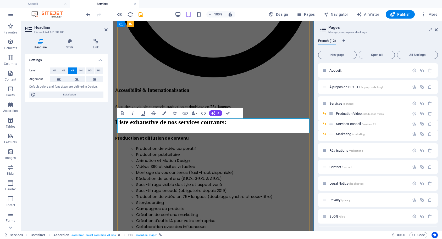
scroll to position [1856, 0]
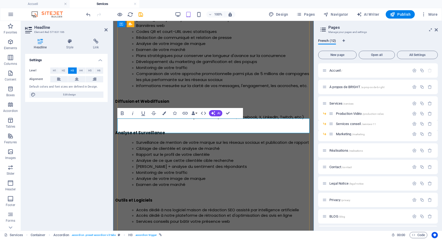
drag, startPoint x: 307, startPoint y: 130, endPoint x: 161, endPoint y: 127, distance: 146.1
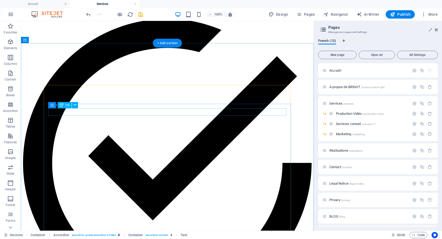
scroll to position [1592, 0]
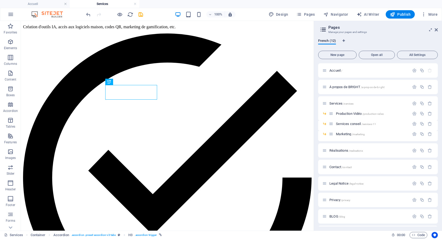
click at [121, 18] on div at bounding box center [114, 14] width 59 height 8
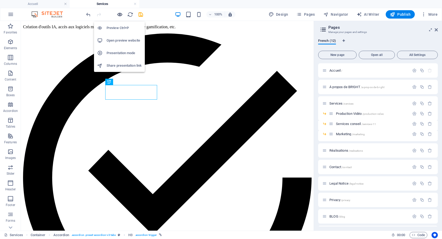
click at [121, 15] on icon "button" at bounding box center [120, 15] width 6 height 6
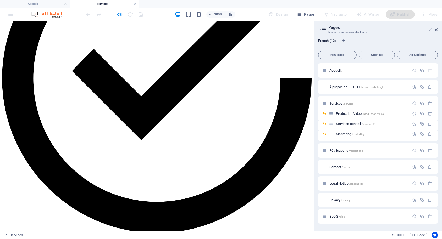
scroll to position [1726, 0]
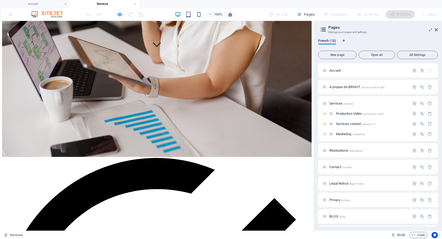
scroll to position [284, 0]
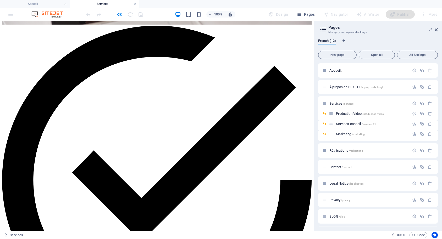
scroll to position [337, 0]
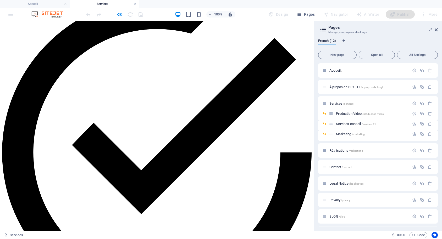
drag, startPoint x: 34, startPoint y: 85, endPoint x: 117, endPoint y: 90, distance: 83.7
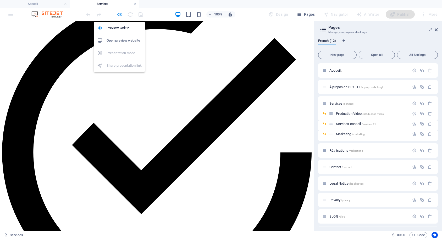
click at [121, 13] on icon "button" at bounding box center [120, 15] width 6 height 6
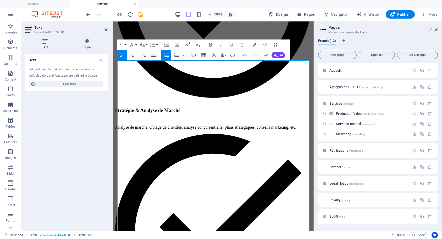
scroll to position [417, 0]
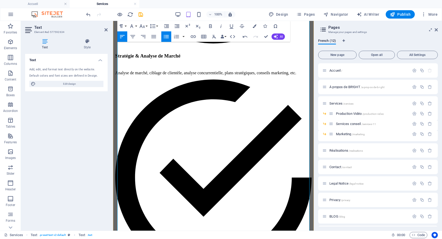
scroll to position [498, 0]
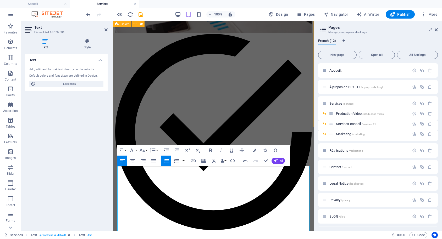
scroll to position [257, 0]
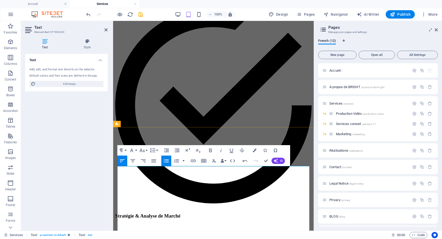
drag, startPoint x: 158, startPoint y: 181, endPoint x: 112, endPoint y: 165, distance: 48.9
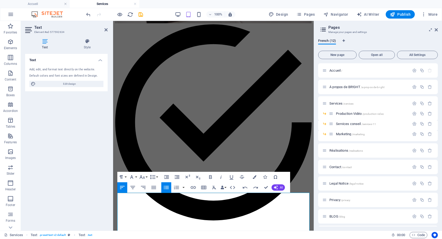
scroll to position [231, 0]
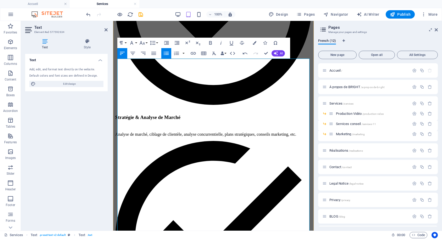
scroll to position [365, 0]
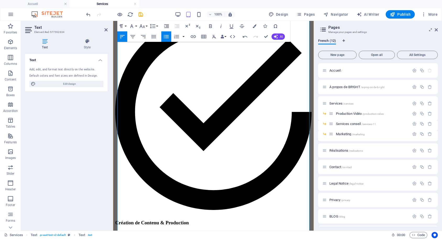
scroll to position [510, 0]
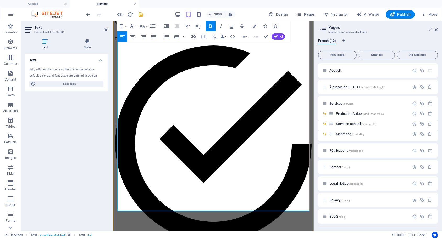
scroll to position [697, 0]
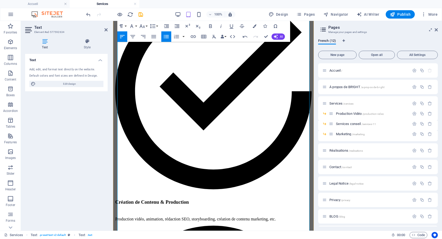
scroll to position [456, 0]
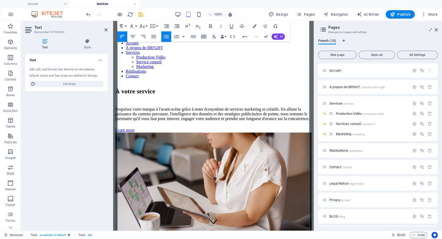
scroll to position [456, 0]
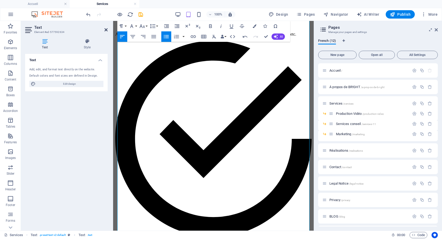
click at [105, 29] on icon at bounding box center [105, 30] width 3 height 4
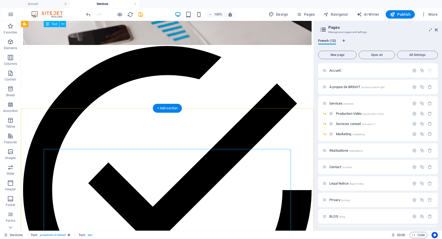
scroll to position [269, 0]
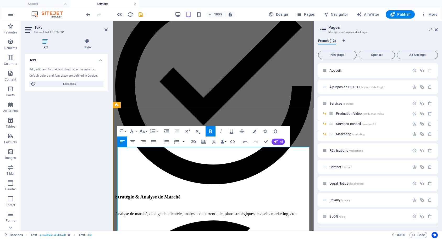
scroll to position [282, 0]
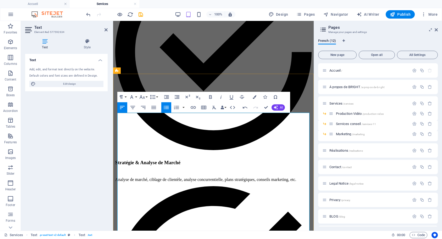
scroll to position [323, 0]
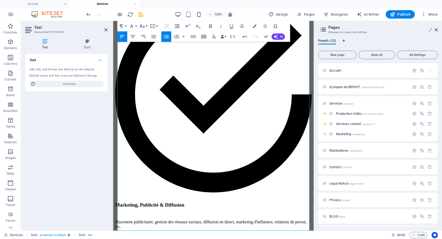
scroll to position [746, 0]
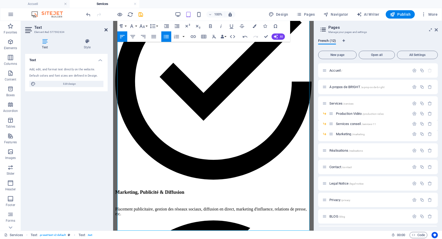
click at [106, 29] on icon at bounding box center [105, 30] width 3 height 4
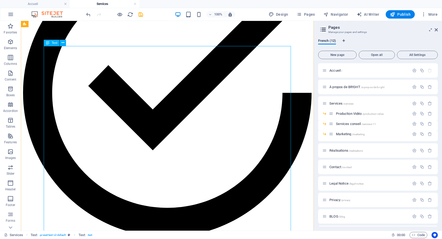
scroll to position [292, 0]
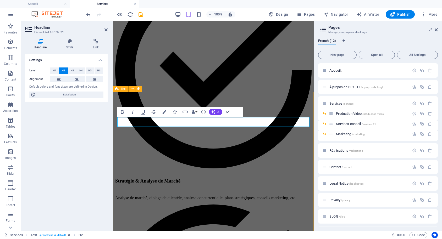
drag, startPoint x: 200, startPoint y: 122, endPoint x: 116, endPoint y: 121, distance: 84.6
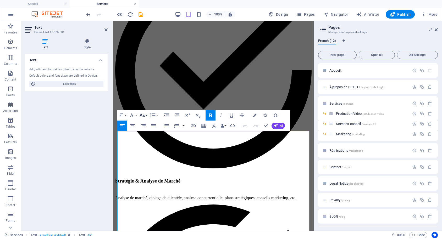
click at [146, 115] on button "Font Size" at bounding box center [143, 115] width 10 height 10
click at [148, 142] on link "10" at bounding box center [147, 141] width 19 height 8
click at [146, 116] on button "Font Size" at bounding box center [143, 115] width 10 height 10
click at [148, 153] on link "12" at bounding box center [147, 157] width 19 height 8
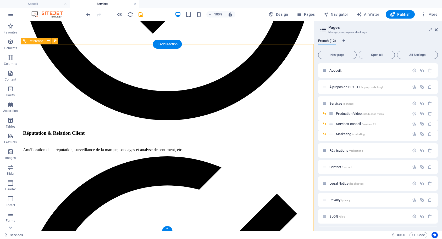
scroll to position [1801, 0]
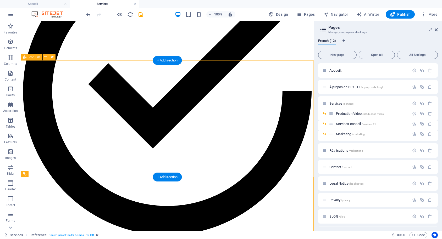
scroll to position [1667, 0]
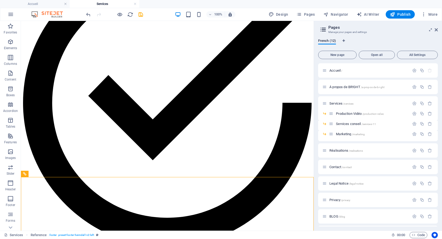
click at [140, 15] on icon "save" at bounding box center [141, 15] width 6 height 6
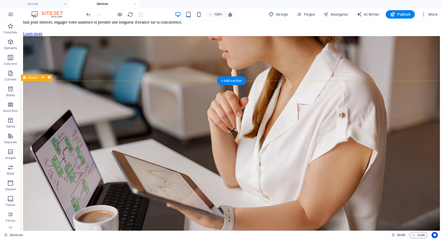
scroll to position [12, 0]
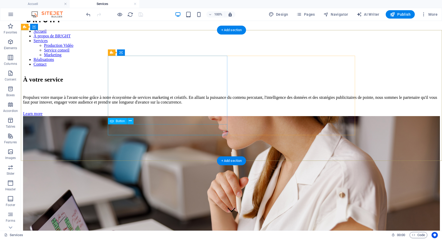
click at [128, 116] on div "Learn more" at bounding box center [231, 114] width 417 height 5
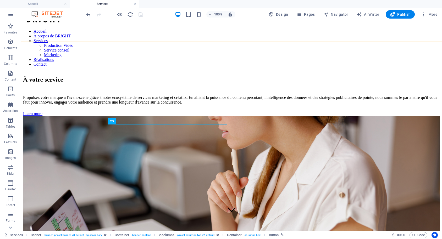
click at [297, 32] on nav "Accueil À propos de BR!GHT Services Production Vidéo Service conseil Marketing …" at bounding box center [231, 48] width 417 height 38
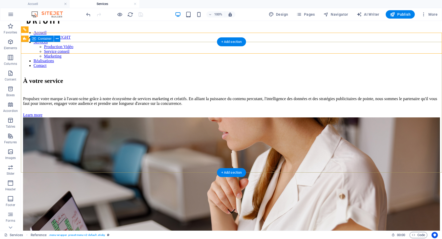
scroll to position [0, 0]
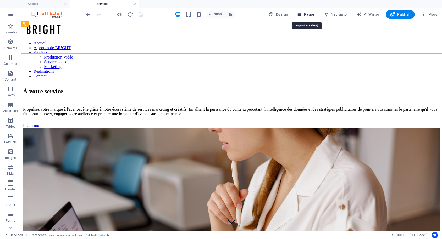
click at [305, 14] on span "Pages" at bounding box center [305, 14] width 18 height 5
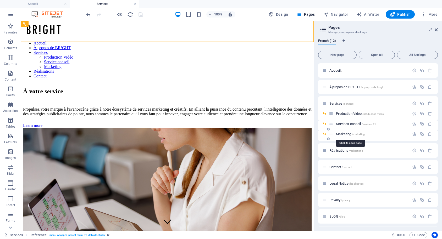
click at [345, 133] on span "Marketing /marketing" at bounding box center [350, 134] width 29 height 4
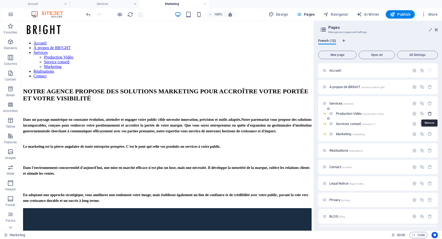
click at [430, 114] on icon "button" at bounding box center [429, 114] width 4 height 4
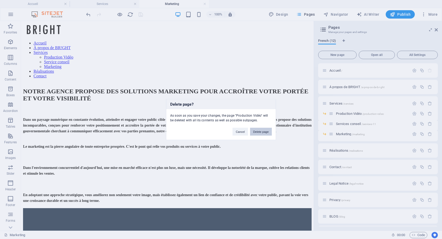
click at [263, 132] on button "Delete page" at bounding box center [261, 132] width 22 height 8
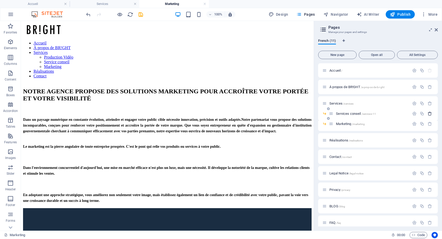
click at [429, 114] on icon "button" at bounding box center [429, 114] width 4 height 4
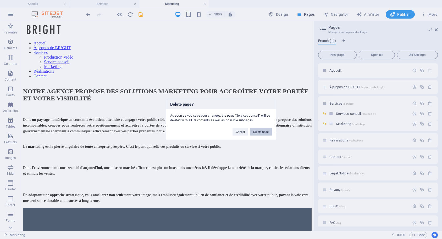
click at [263, 134] on button "Delete page" at bounding box center [261, 132] width 22 height 8
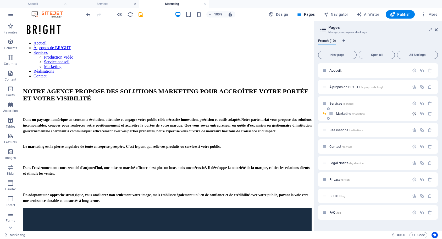
click at [429, 113] on icon "button" at bounding box center [429, 114] width 4 height 4
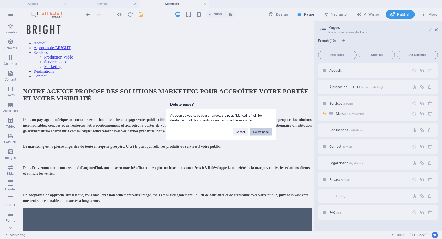
click at [258, 132] on button "Delete page" at bounding box center [261, 132] width 22 height 8
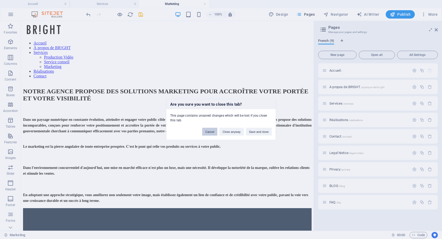
click at [214, 131] on button "Cancel" at bounding box center [209, 132] width 15 height 8
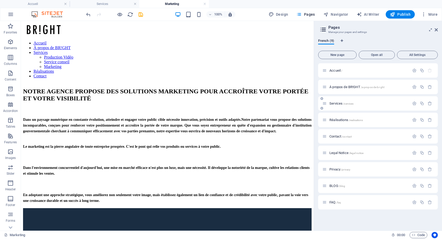
click at [332, 105] on span "Services /services" at bounding box center [341, 104] width 24 height 4
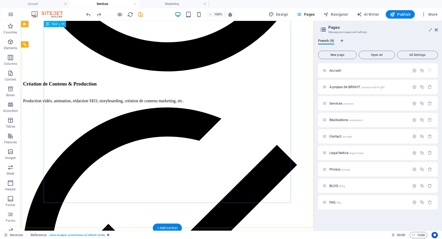
scroll to position [850, 0]
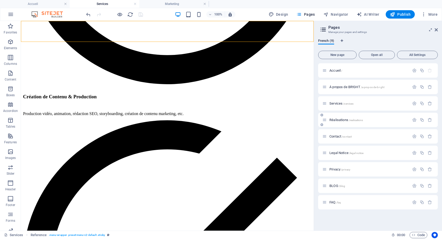
click at [337, 119] on span "Réalisations /realisations" at bounding box center [346, 120] width 34 height 4
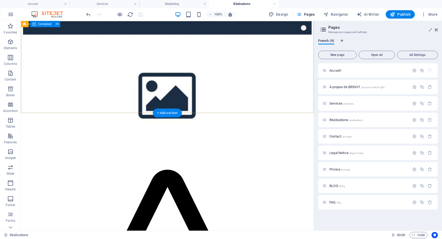
scroll to position [53, 0]
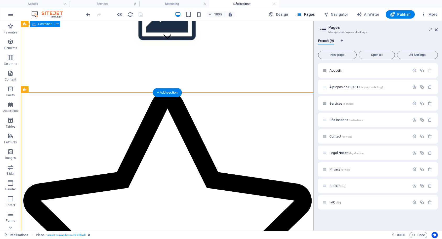
scroll to position [80, 0]
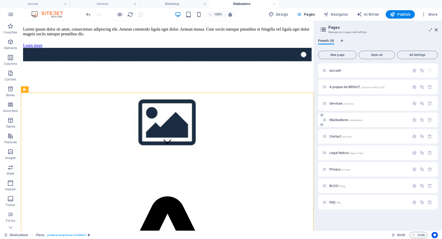
click at [340, 122] on div "Réalisations /realisations" at bounding box center [365, 120] width 87 height 6
click at [429, 119] on icon "button" at bounding box center [429, 120] width 4 height 4
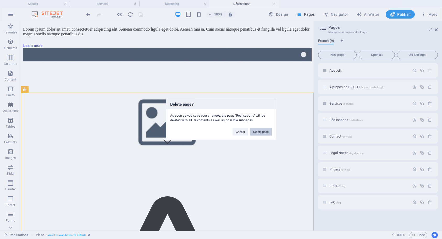
click at [268, 133] on button "Delete page" at bounding box center [261, 132] width 22 height 8
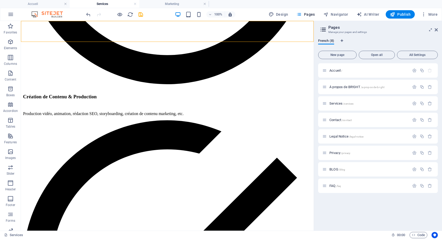
click at [370, 39] on div "French (8)" at bounding box center [378, 44] width 120 height 10
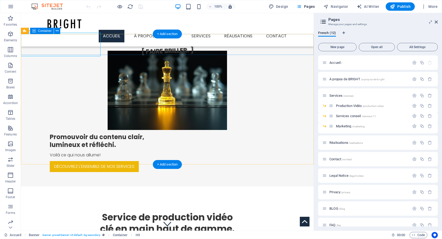
click at [236, 42] on div "[ FAIRE BRILLER. ]" at bounding box center [167, 44] width 293 height 21
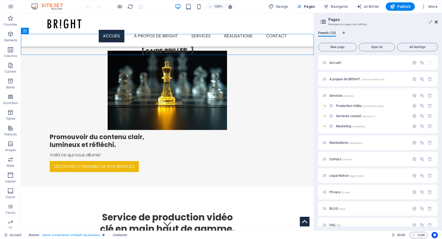
click at [437, 22] on icon at bounding box center [436, 22] width 3 height 4
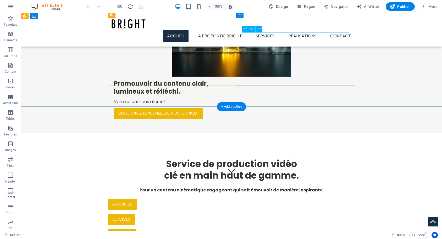
scroll to position [187, 0]
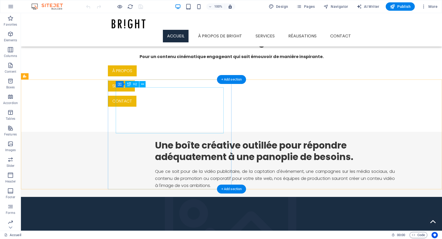
click at [211, 140] on div "Une boîte créative outillée pour répondre adéquatement à une panoplie de besoin…" at bounding box center [275, 151] width 240 height 23
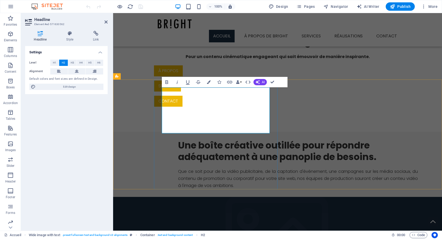
click at [260, 140] on h2 "Une boîte créative outillée pour répondre adéquatement à une panoplie de besoin…" at bounding box center [298, 151] width 240 height 23
click at [338, 63] on div "Service de production vidéo clé en main haut de gamme. Pour un contenu cinémati…" at bounding box center [277, 66] width 329 height 132
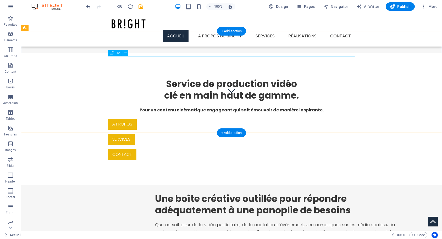
scroll to position [80, 0]
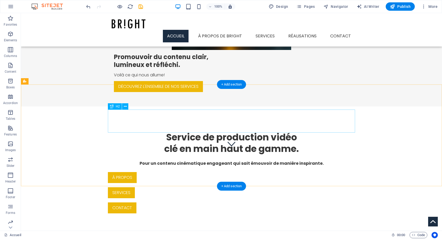
click at [297, 132] on div "Service de production vidéo clé en main haut de gamme." at bounding box center [231, 143] width 247 height 23
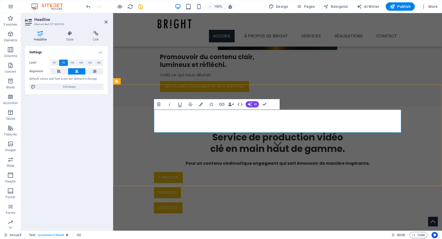
click at [354, 132] on h2 "Service de production vidéo clé en main haut de gamme." at bounding box center [277, 143] width 247 height 23
click at [350, 69] on div "Promouvoir du contenu clair, lumineux et réfléchi. Voilà ce qui nous allume! Dé…" at bounding box center [277, 41] width 329 height 132
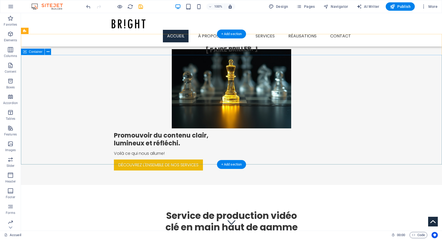
scroll to position [0, 0]
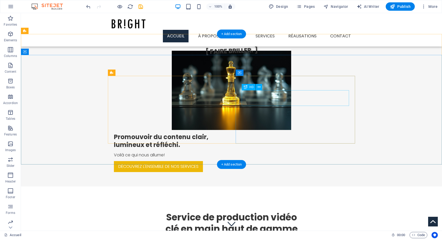
click at [221, 133] on div "Promouvoir du contenu clair, lumineux et réfléchi." at bounding box center [167, 141] width 107 height 16
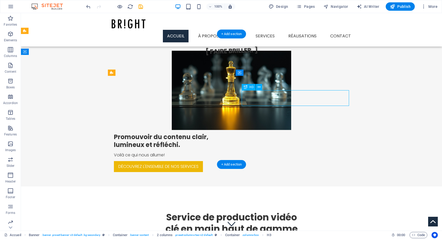
click at [221, 133] on div "Promouvoir du contenu clair, lumineux et réfléchi." at bounding box center [167, 141] width 107 height 16
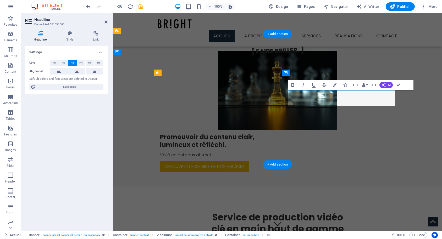
click at [267, 133] on h3 "Promouvoir du contenu clair, lumineux et réfléchi." at bounding box center [213, 141] width 107 height 16
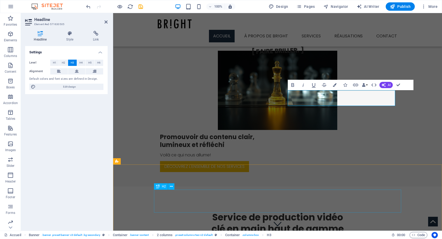
click at [383, 212] on div "Service de production vidéo clé en main haut de gamme" at bounding box center [277, 223] width 247 height 23
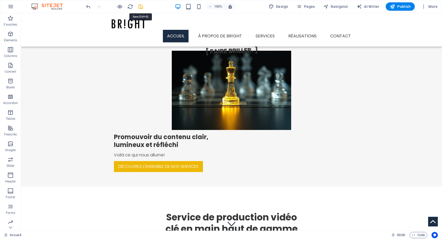
click at [139, 8] on icon "save" at bounding box center [141, 7] width 6 height 6
